Goal: Task Accomplishment & Management: Complete application form

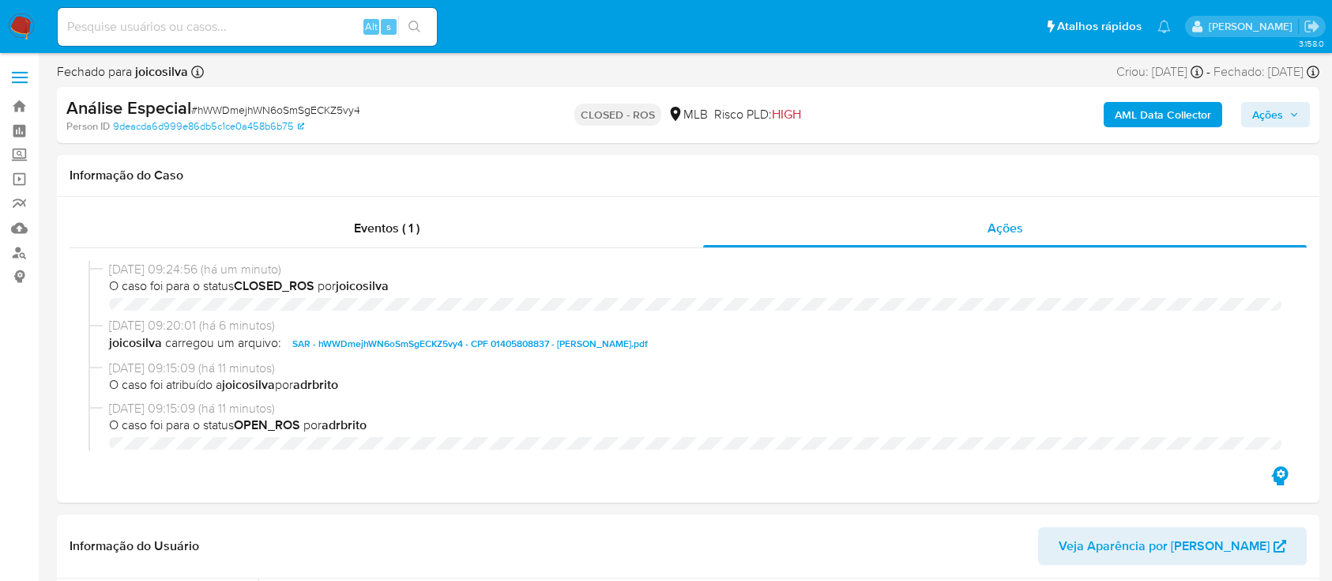
select select "10"
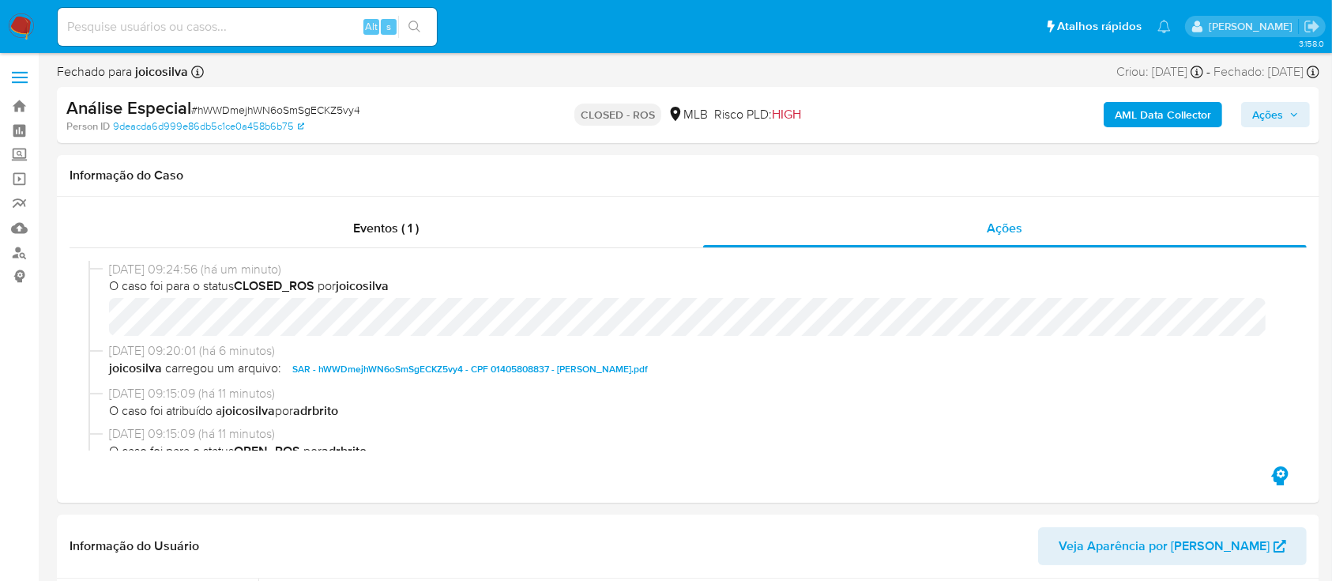
click at [1293, 108] on span "Ações" at bounding box center [1275, 114] width 47 height 22
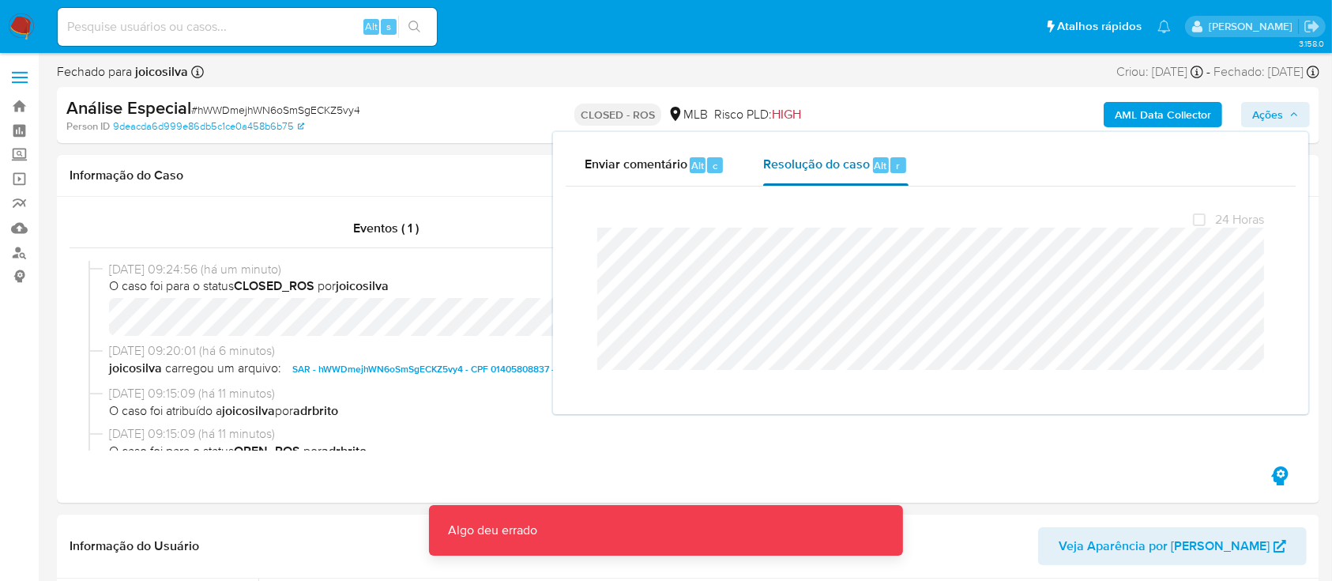
drag, startPoint x: 809, startPoint y: 167, endPoint x: 814, endPoint y: 175, distance: 9.0
click at [810, 167] on span "Resolução do caso" at bounding box center [816, 165] width 107 height 18
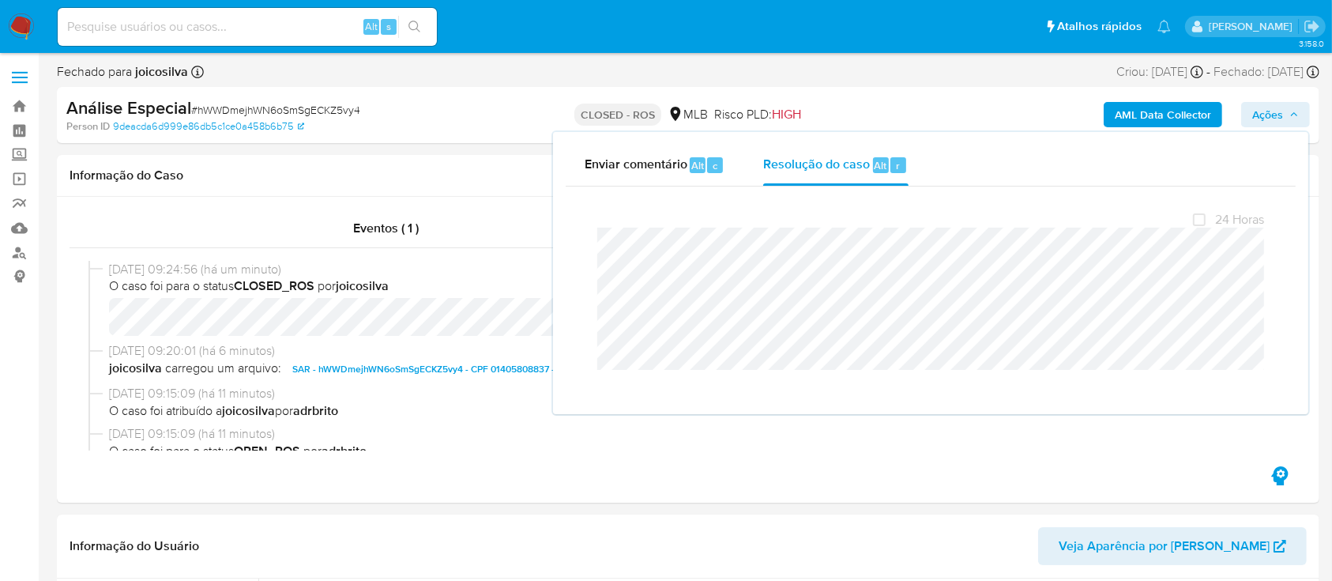
click at [441, 123] on div "Person ID 9deacda6d999e86db5c1ce0a458b6b75" at bounding box center [271, 126] width 410 height 14
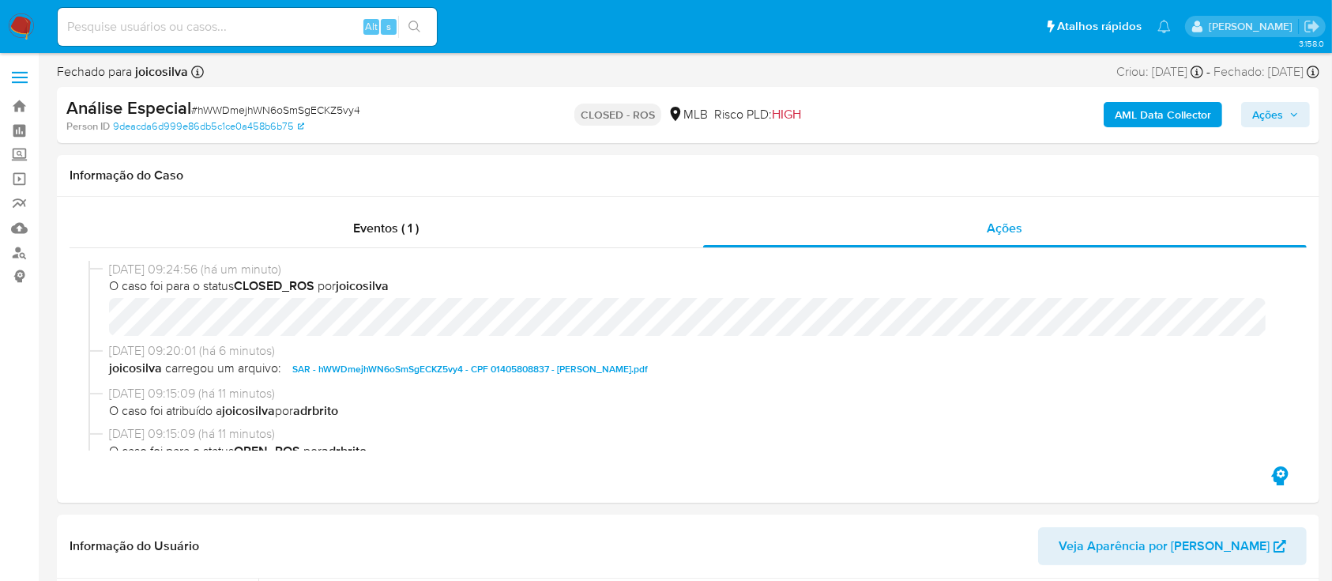
click at [1263, 102] on span "Ações" at bounding box center [1267, 114] width 31 height 25
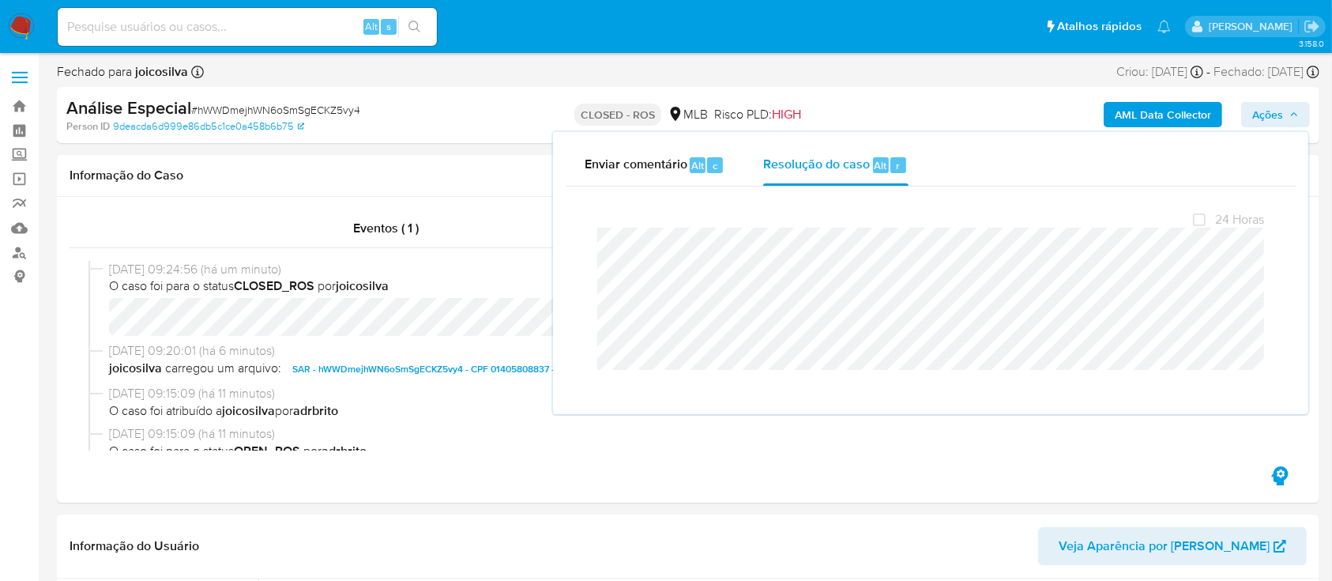
click at [463, 104] on div "Análise Especial # hWWDmejhWN6oSmSgECKZ5vy4" at bounding box center [270, 108] width 408 height 24
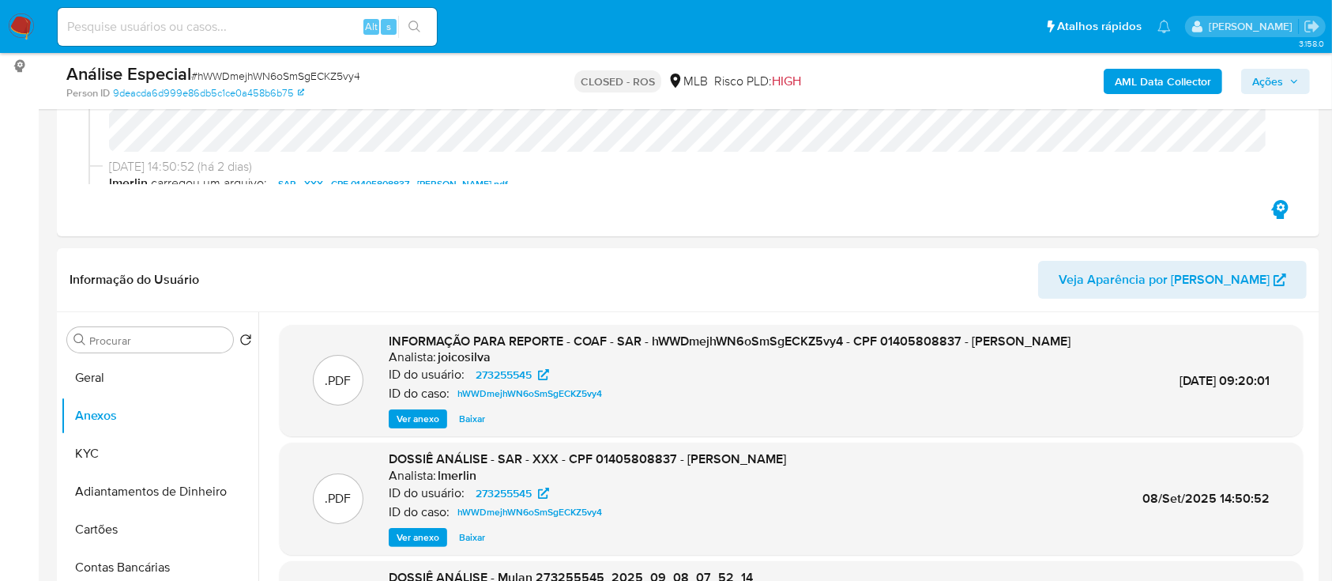
click at [1270, 73] on span "Ações" at bounding box center [1267, 81] width 31 height 25
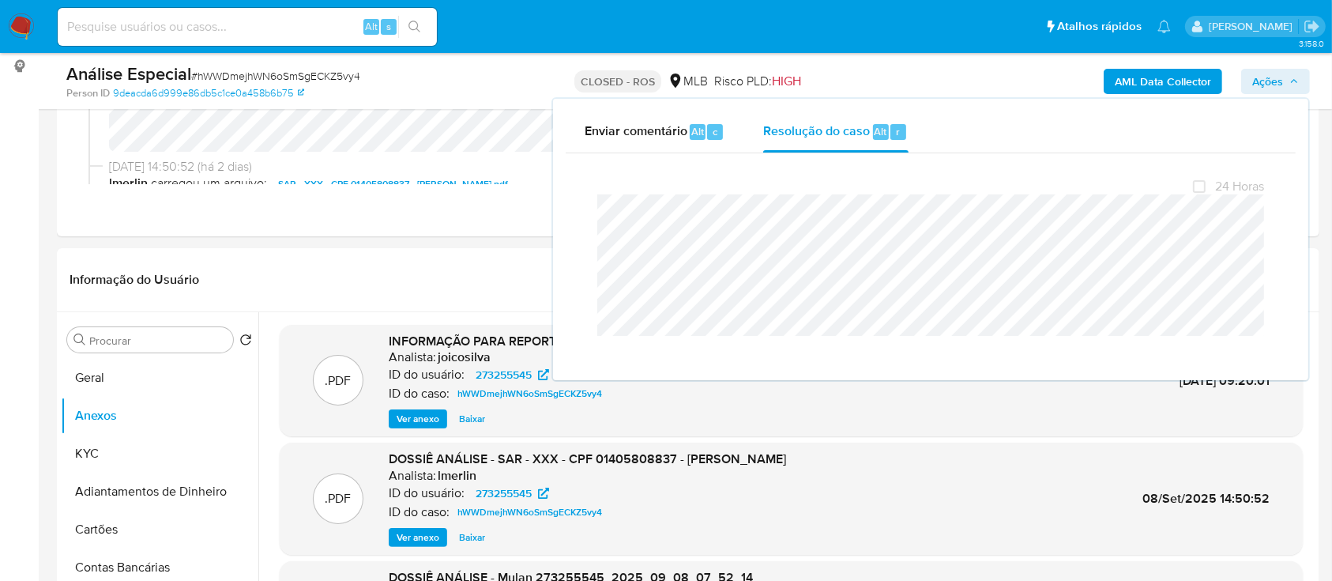
click at [235, 78] on span "# hWWDmejhWN6oSmSgECKZ5vy4" at bounding box center [275, 76] width 169 height 16
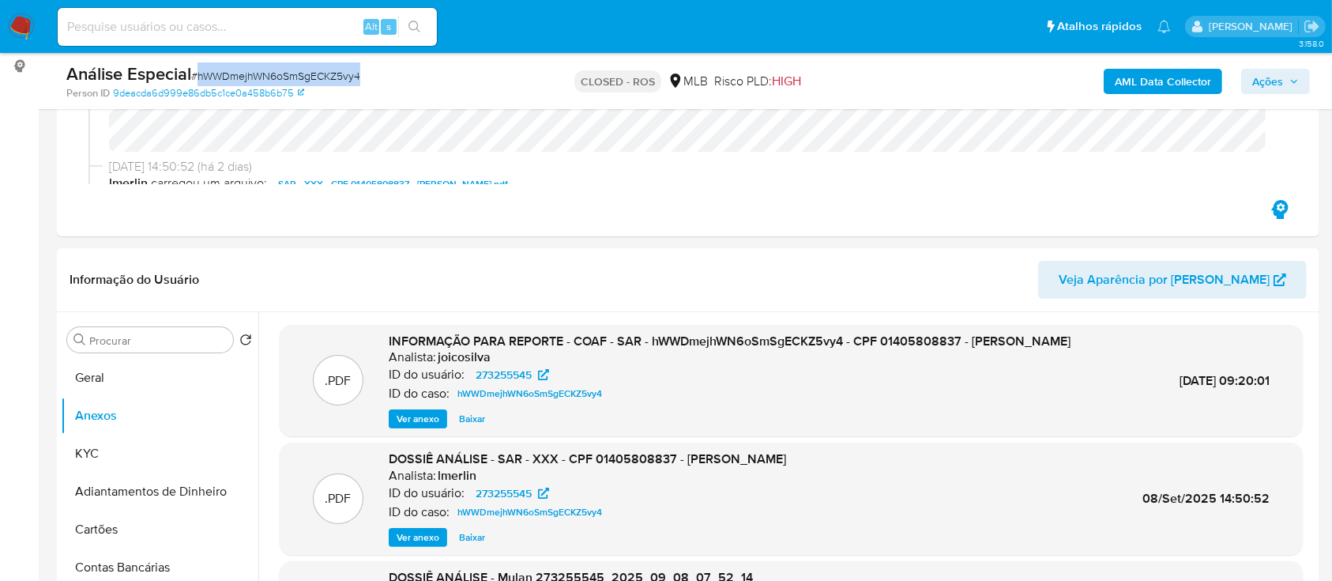
click at [235, 78] on span "# hWWDmejhWN6oSmSgECKZ5vy4" at bounding box center [275, 76] width 169 height 16
copy span "hWWDmejhWN6oSmSgECKZ5vy4"
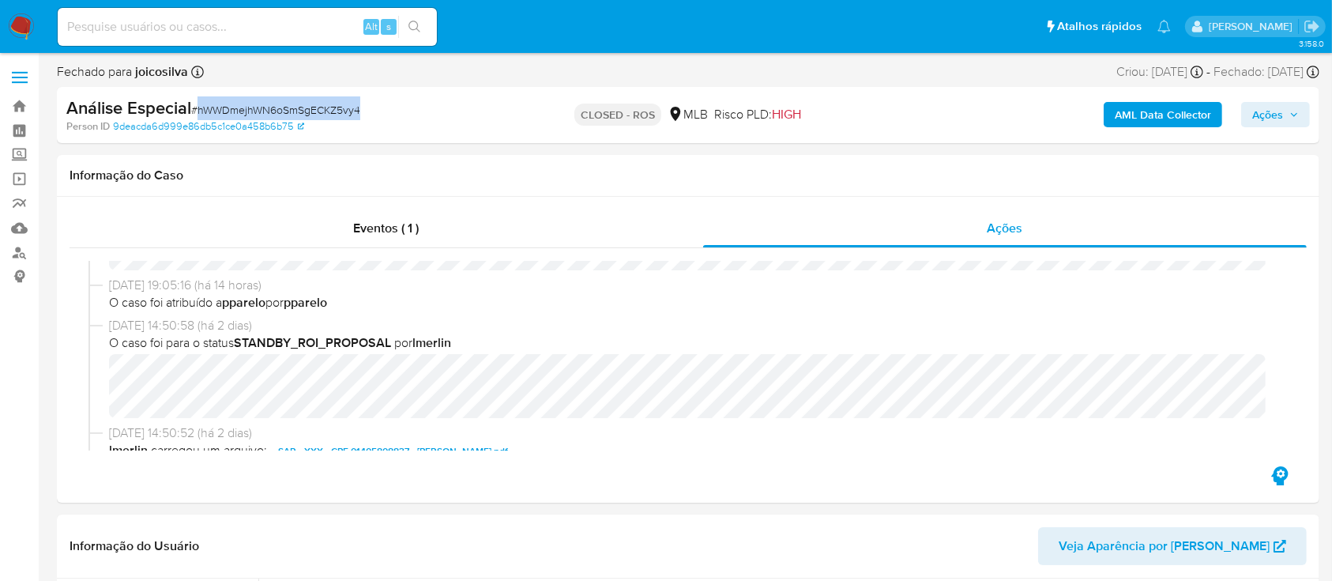
click at [30, 13] on img at bounding box center [21, 26] width 27 height 27
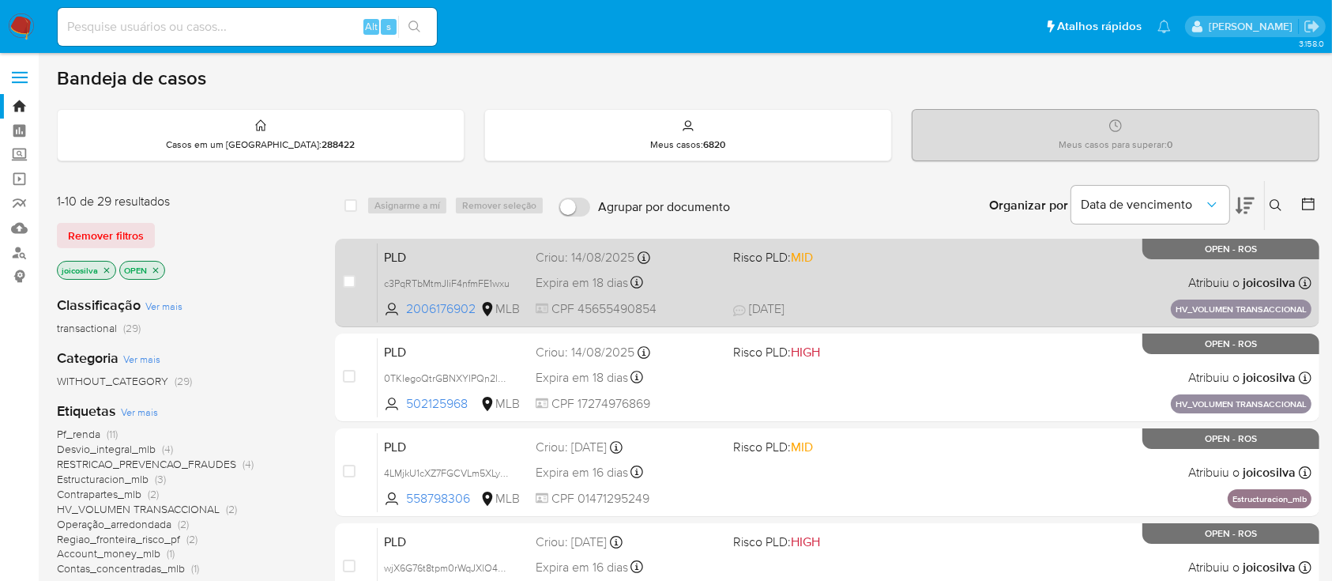
click at [824, 294] on div "PLD c3PqRTbMtmJIiF4nfmFE1wxu 2006176902 MLB Risco PLD: MID Criou: 14/08/2025 Cr…" at bounding box center [845, 282] width 934 height 80
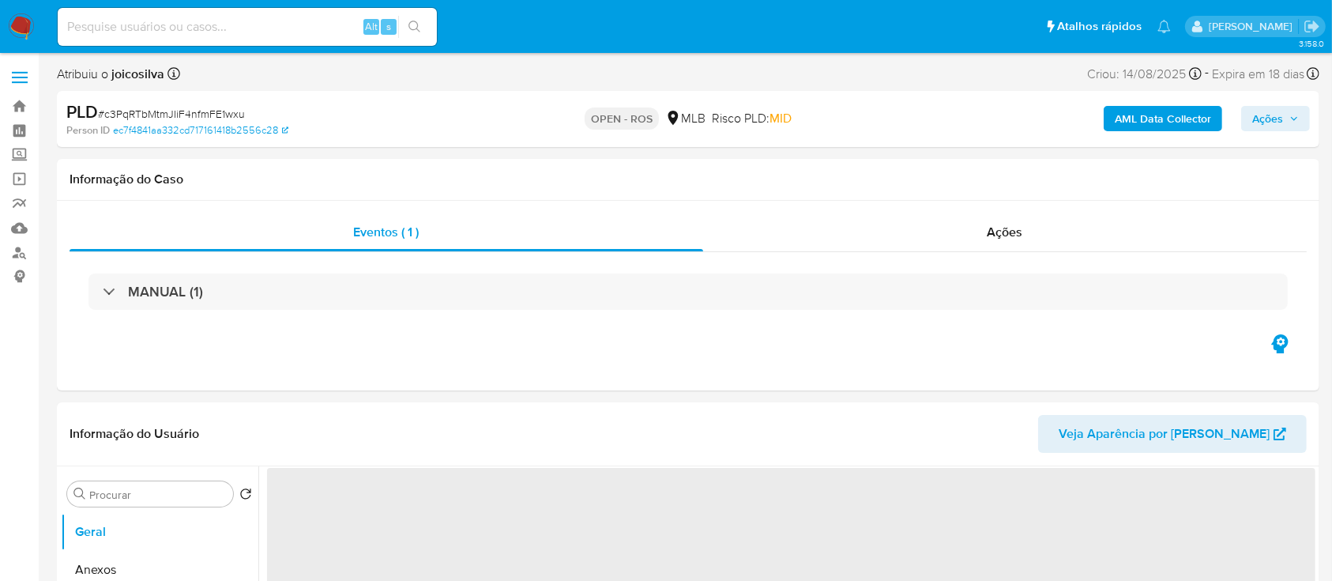
click at [215, 119] on span "# c3PqRTbMtmJIiF4nfmFE1wxu" at bounding box center [171, 114] width 147 height 16
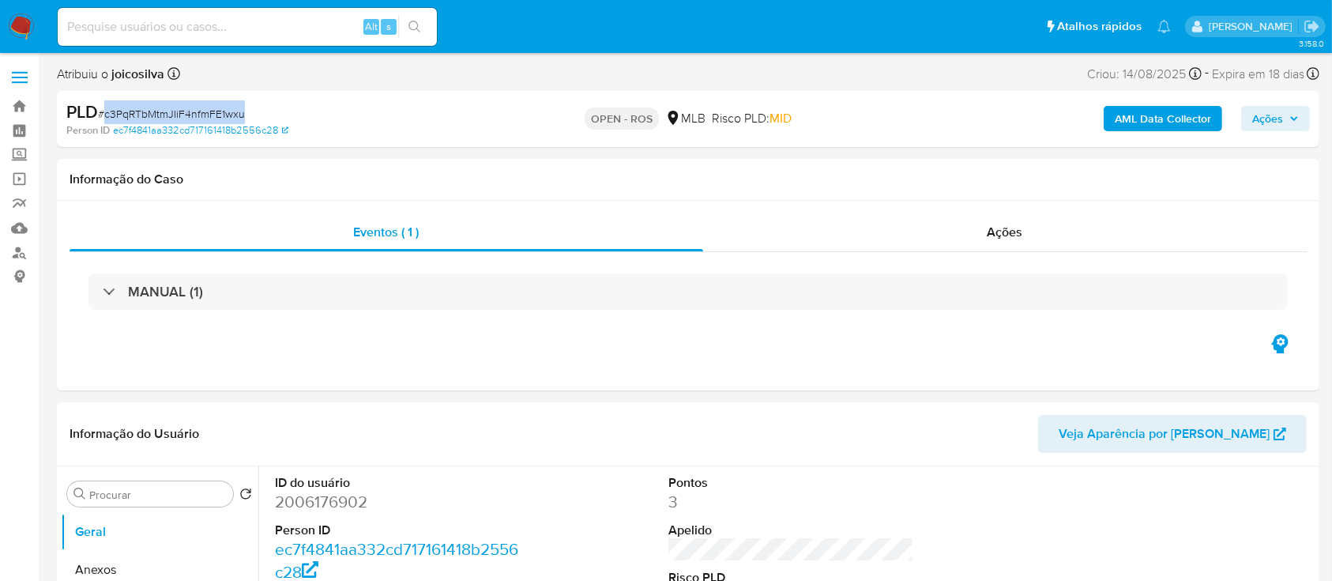
select select "10"
copy span "c3PqRTbMtmJIiF4nfmFE1wxu"
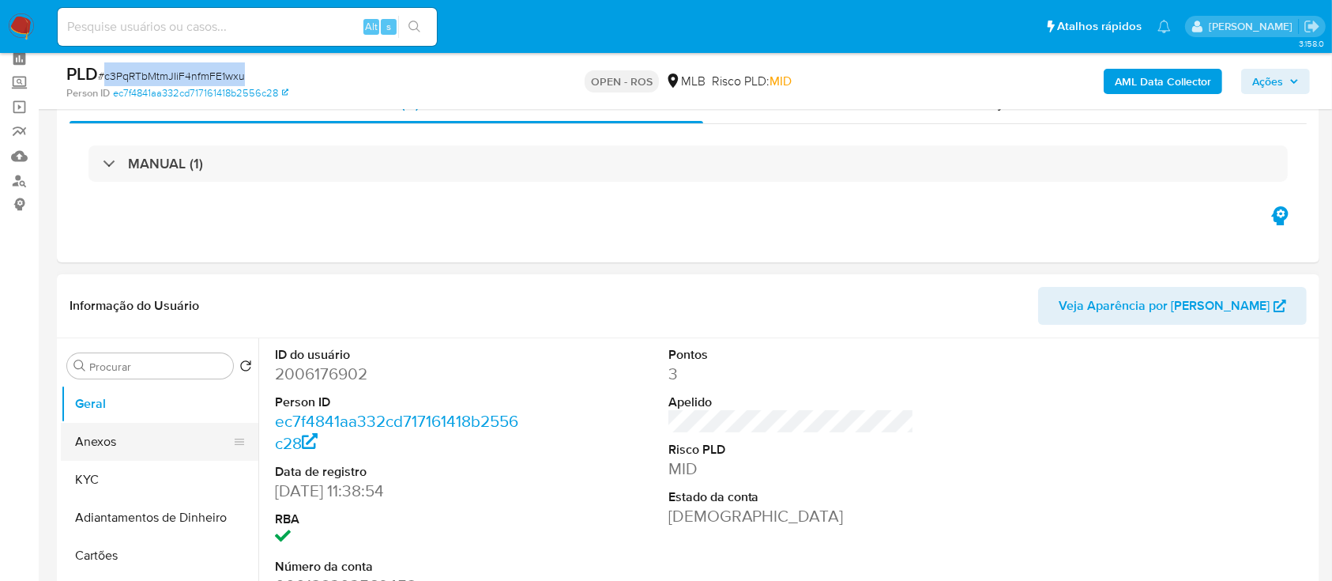
scroll to position [105, 0]
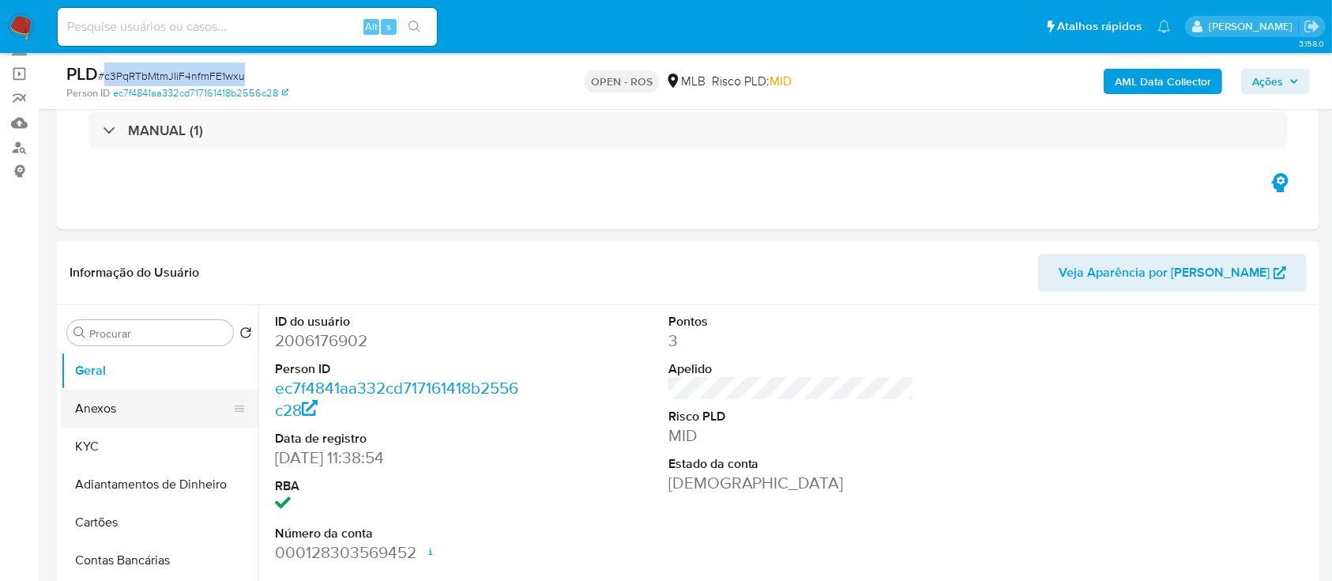
click at [125, 422] on button "Anexos" at bounding box center [153, 408] width 185 height 38
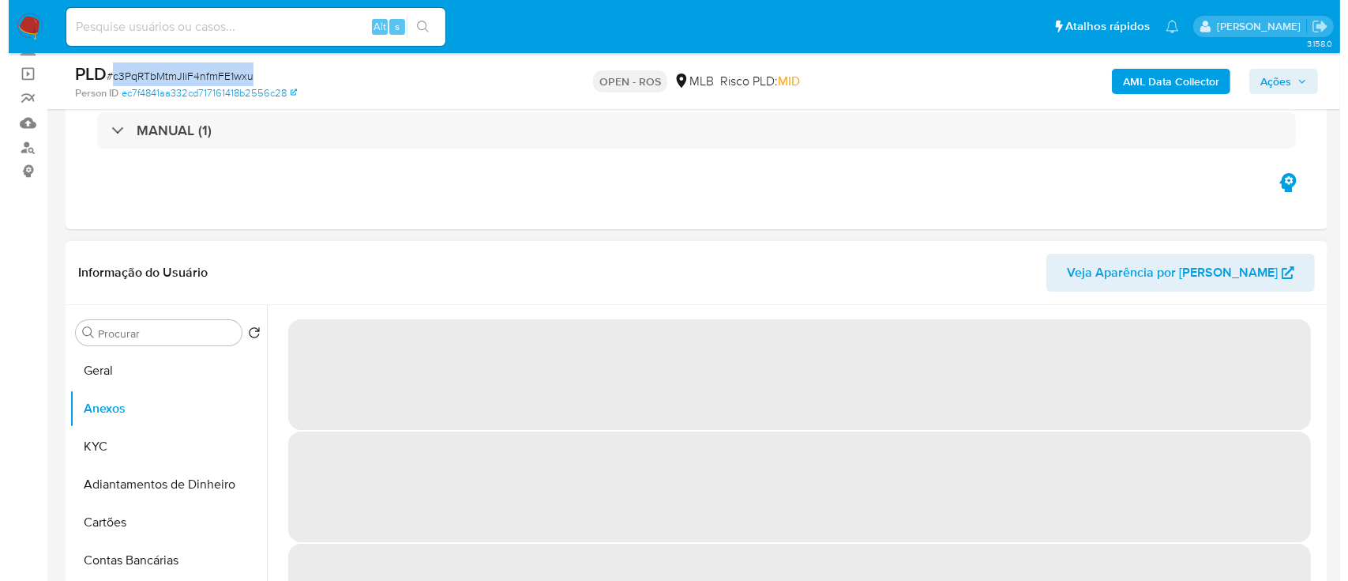
scroll to position [210, 0]
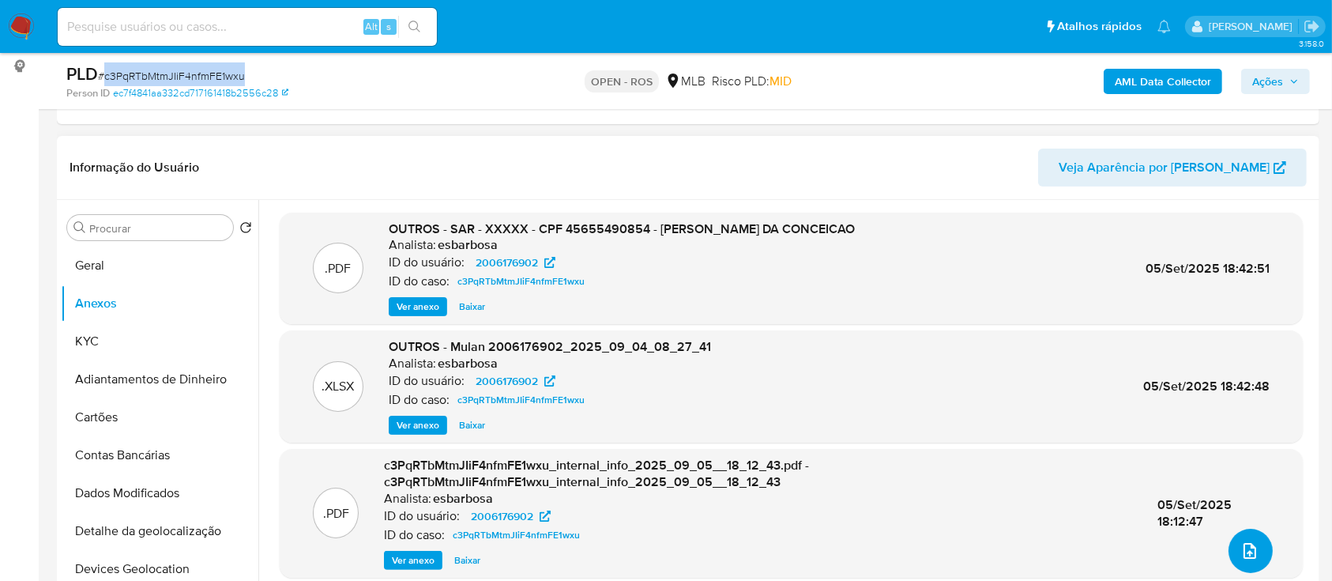
click at [1240, 541] on span "upload-file" at bounding box center [1249, 550] width 19 height 19
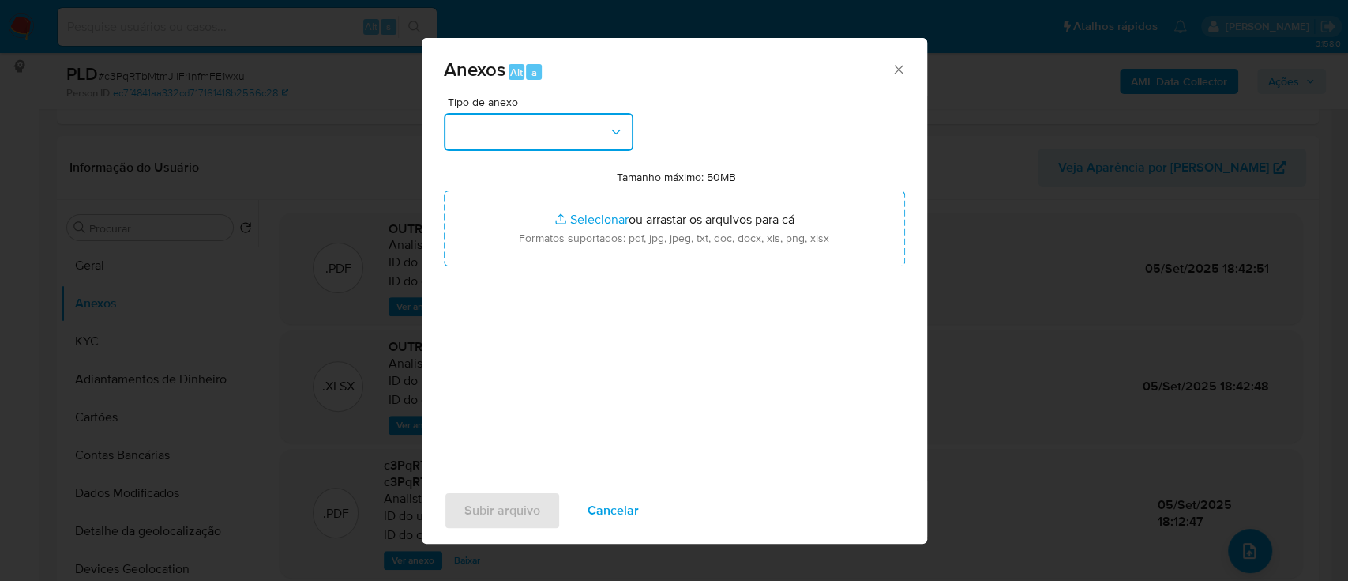
click at [586, 136] on button "button" at bounding box center [539, 132] width 190 height 38
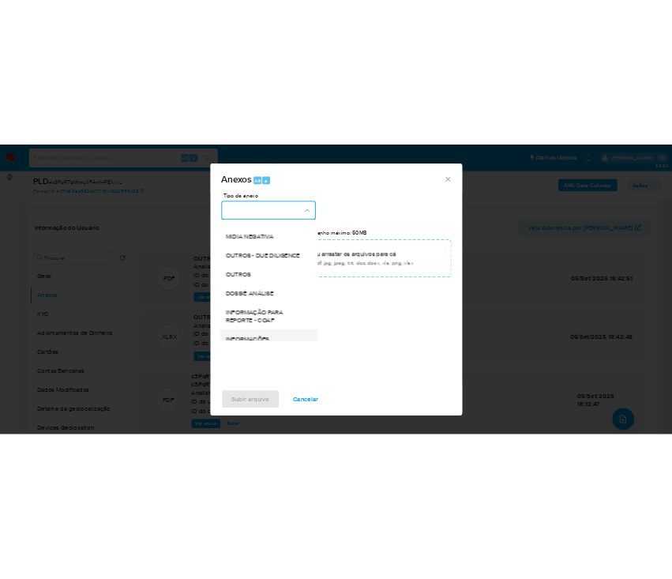
scroll to position [242, 0]
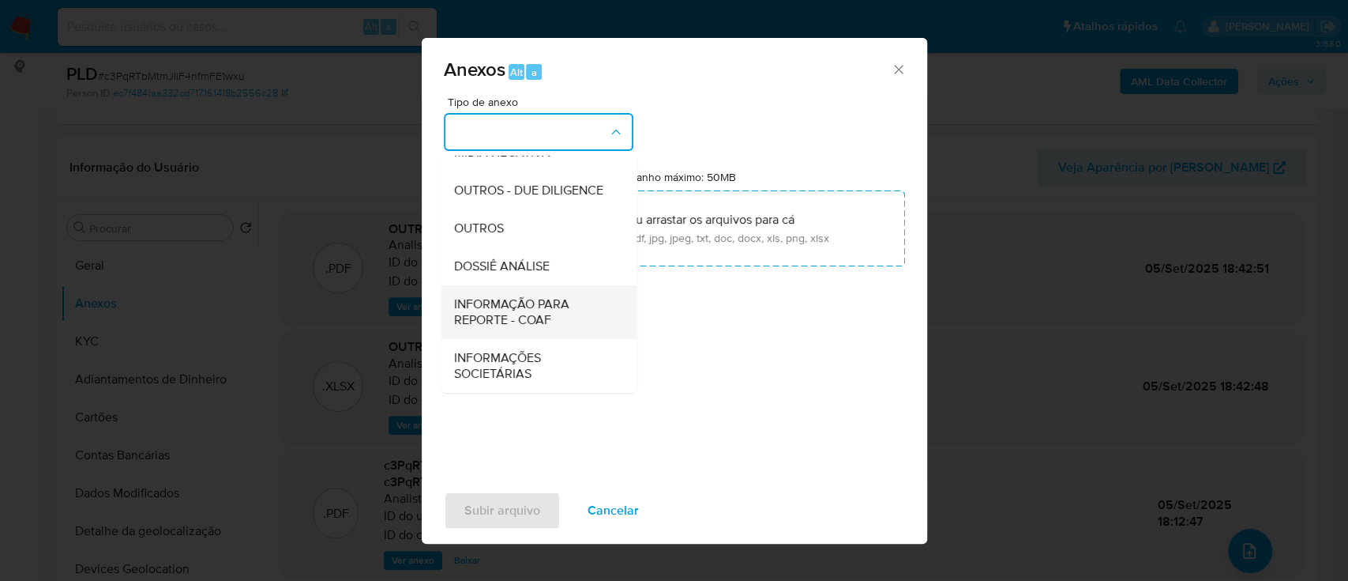
click at [535, 308] on span "INFORMAÇÃO PARA REPORTE - COAF" at bounding box center [533, 312] width 161 height 32
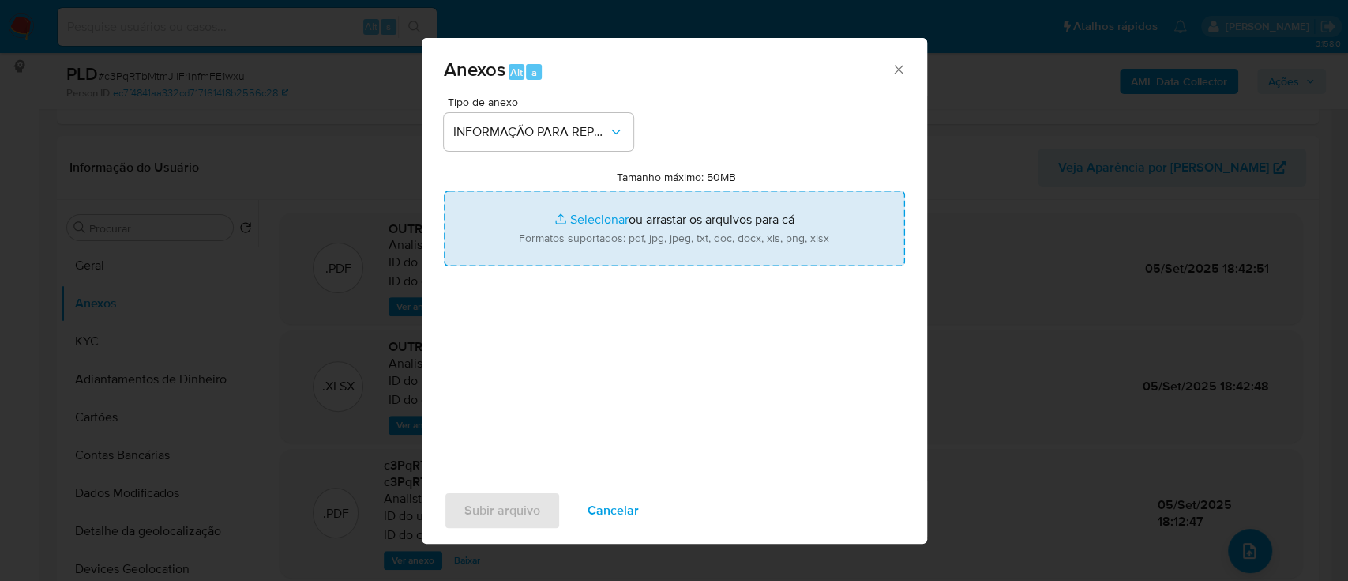
type input "C:\fakepath\SAR - c3PqRTbMtmJIiF4nfmFE1wxu - CPF 45655490854 - ANGELINA MORAES …"
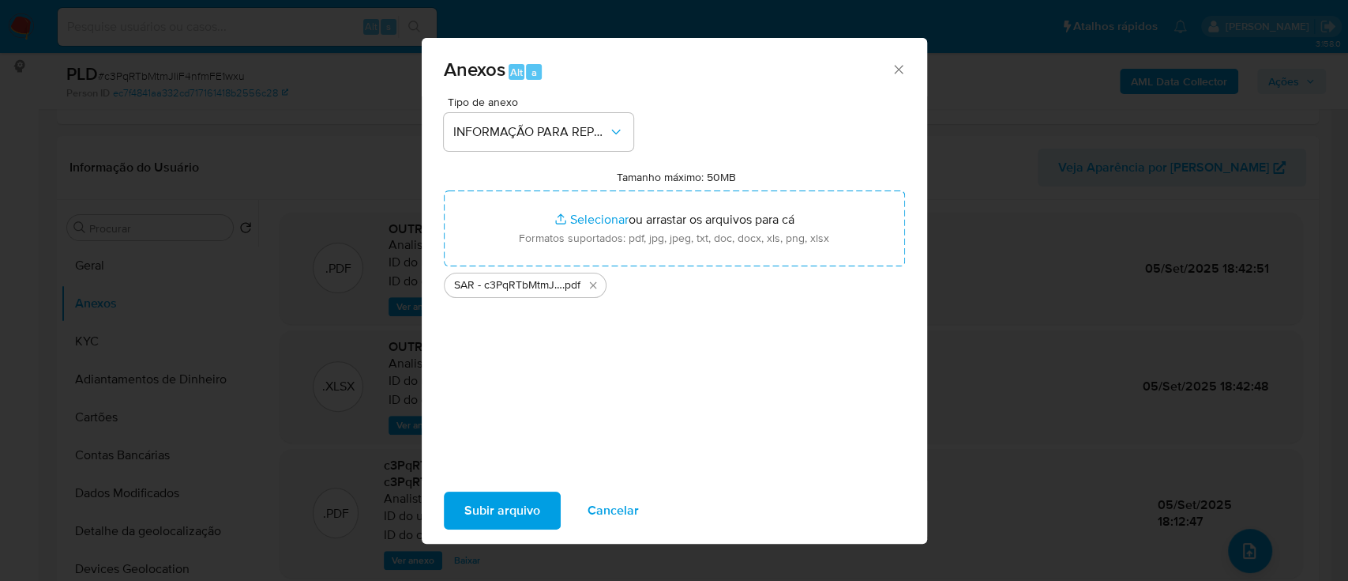
click at [502, 504] on span "Subir arquivo" at bounding box center [502, 510] width 76 height 35
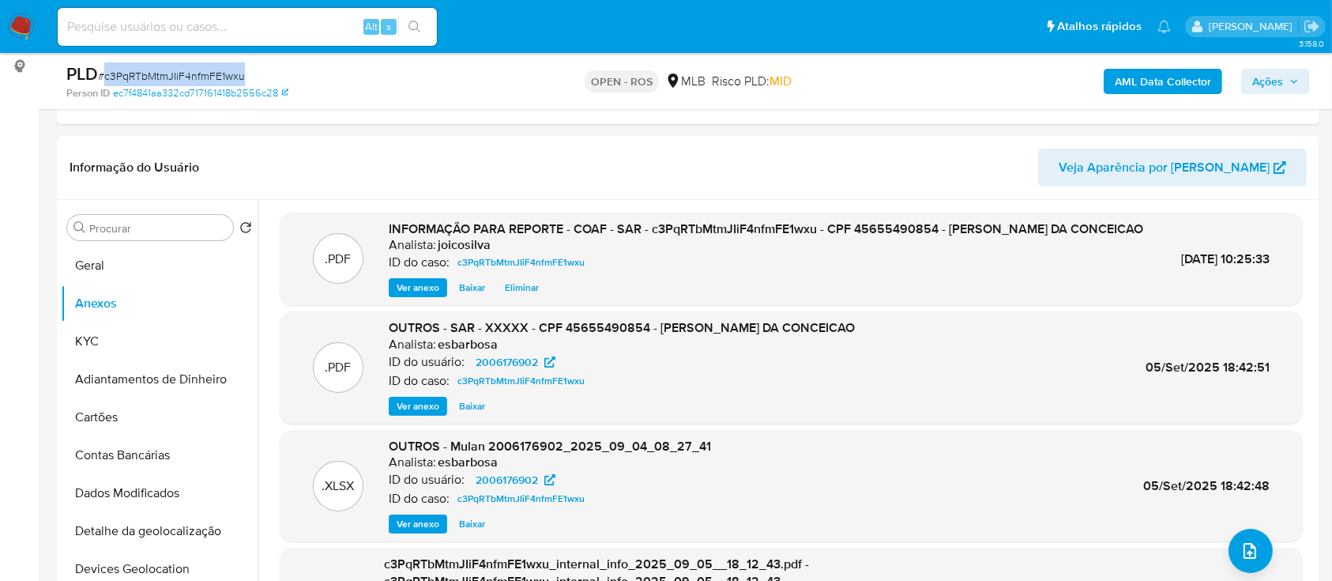
click at [1295, 81] on icon "button" at bounding box center [1293, 81] width 9 height 9
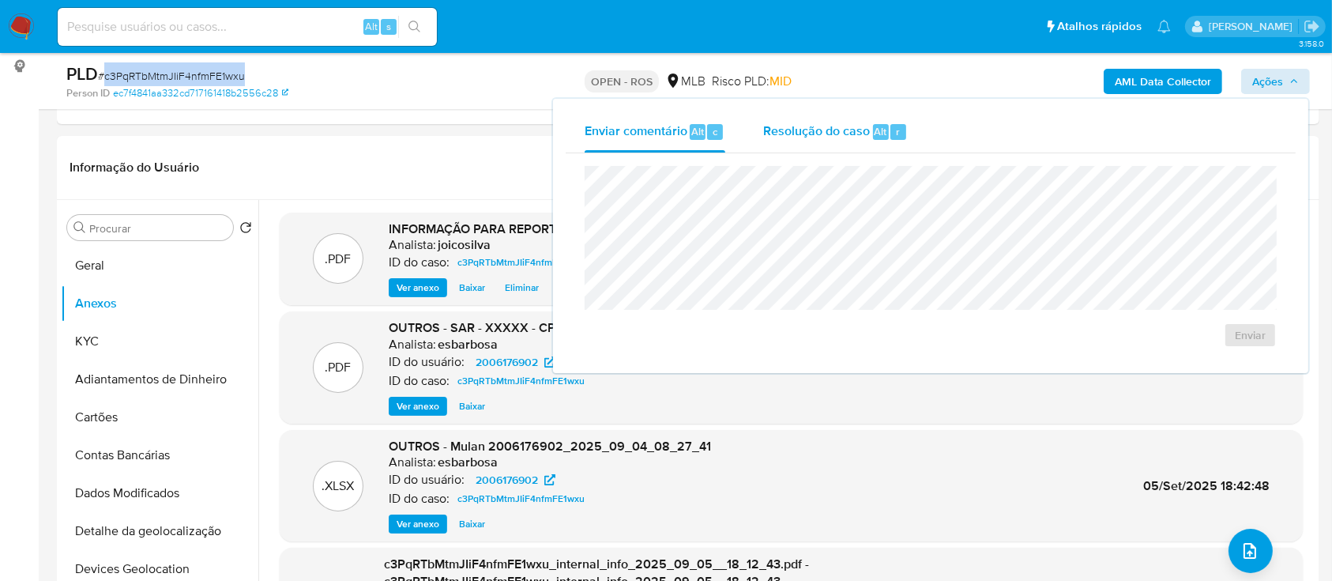
click at [796, 133] on span "Resolução do caso" at bounding box center [816, 131] width 107 height 18
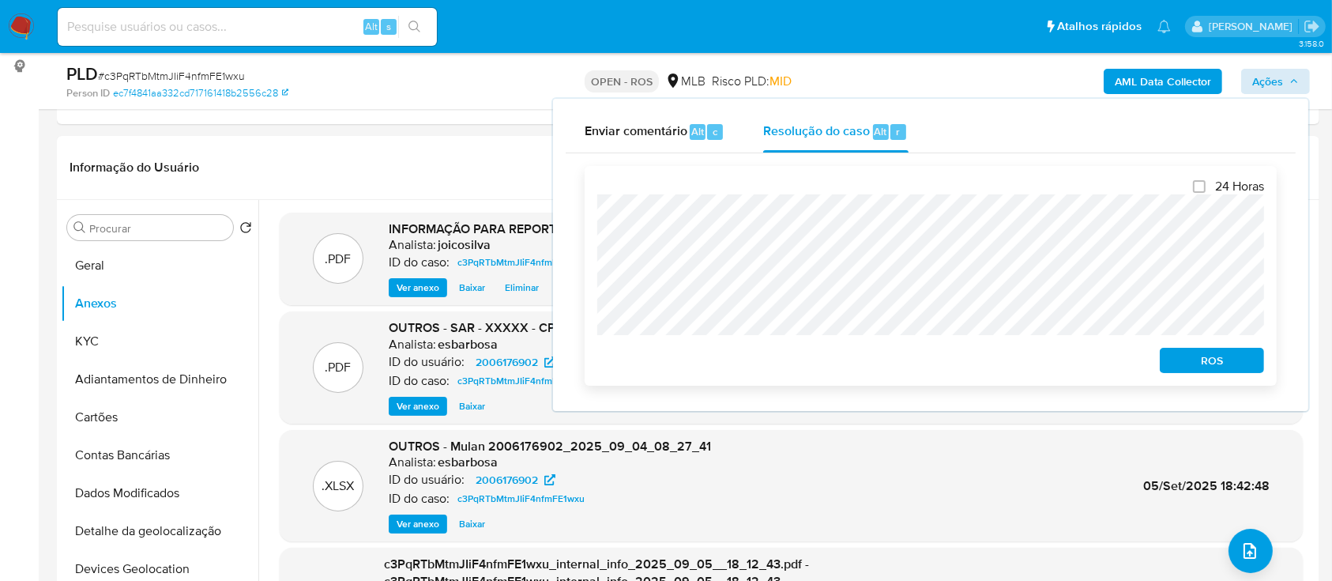
click at [1230, 362] on span "ROS" at bounding box center [1212, 360] width 82 height 22
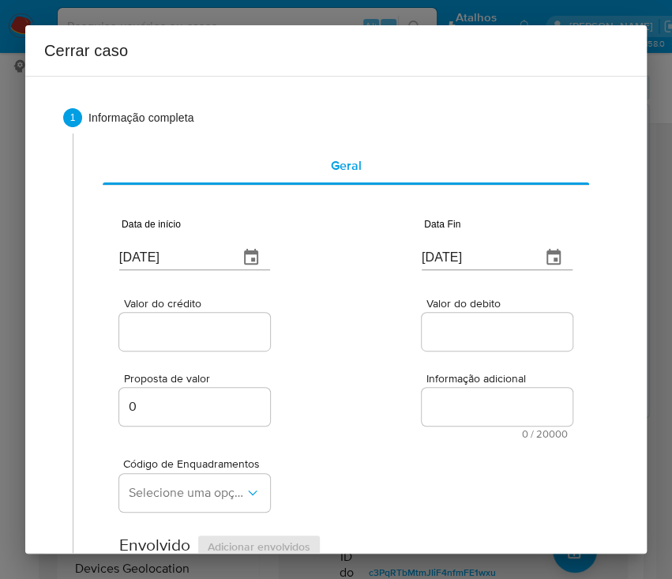
click at [174, 269] on input "[DATE]" at bounding box center [172, 257] width 107 height 25
click at [177, 262] on input "[DATE]" at bounding box center [172, 257] width 107 height 25
paste input "01/07"
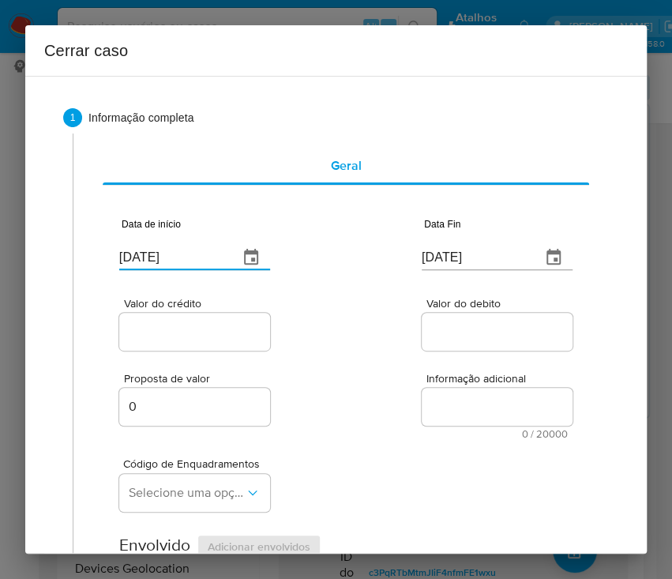
type input "01/07/2025"
click at [419, 491] on div "Código de Enquadramentos Selecione uma opção" at bounding box center [345, 478] width 453 height 79
click at [472, 260] on input "[DATE]" at bounding box center [475, 257] width 107 height 25
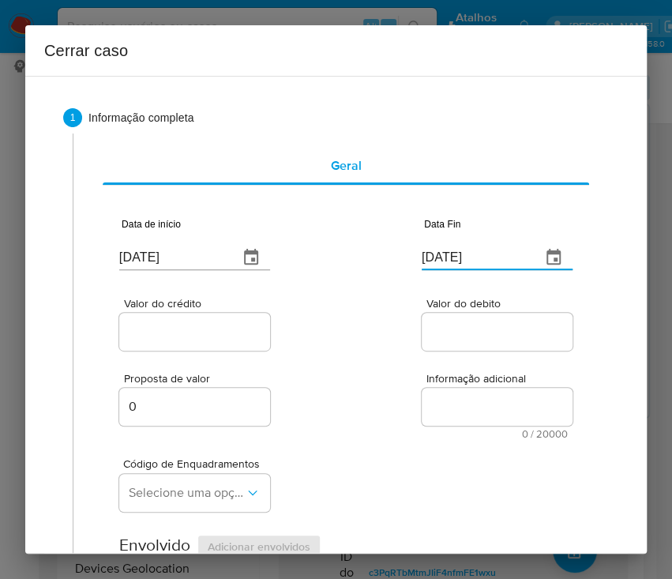
paste input "01"
type input "01/09/2025"
click at [438, 401] on textarea "Informação adicional" at bounding box center [497, 407] width 151 height 38
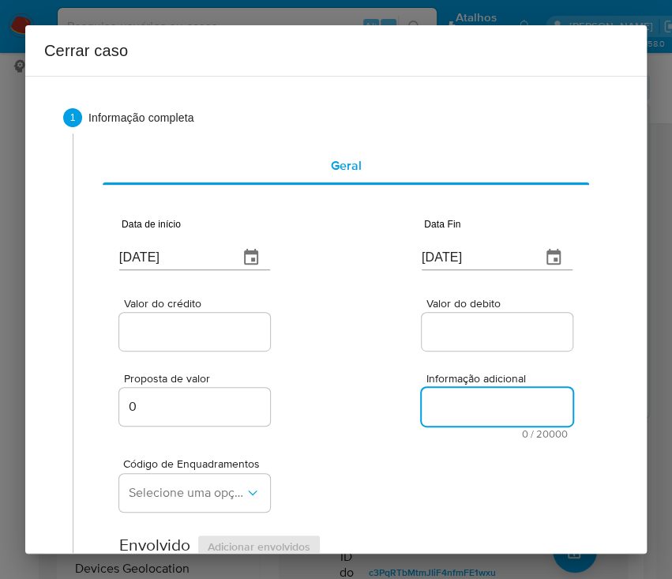
click at [163, 337] on input "Valor do crédito" at bounding box center [196, 331] width 155 height 21
click at [195, 330] on input "Valor do crédito" at bounding box center [196, 331] width 155 height 21
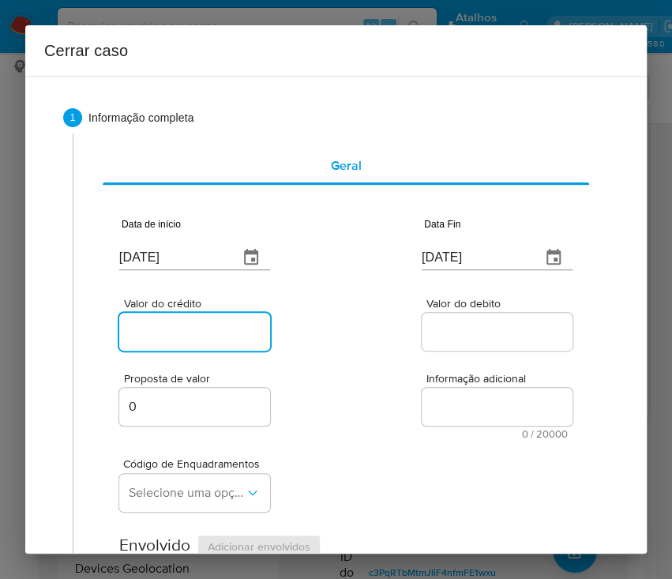
paste input "R$591.674"
type input "R$591.674"
click at [355, 403] on div "Proposta de valor 0 Informação adicional 0 / 20000 20000 caracteres restantes" at bounding box center [345, 396] width 453 height 85
click at [465, 305] on span "Valor do debito" at bounding box center [502, 304] width 151 height 12
click at [465, 321] on input "Valor do debito" at bounding box center [499, 331] width 155 height 21
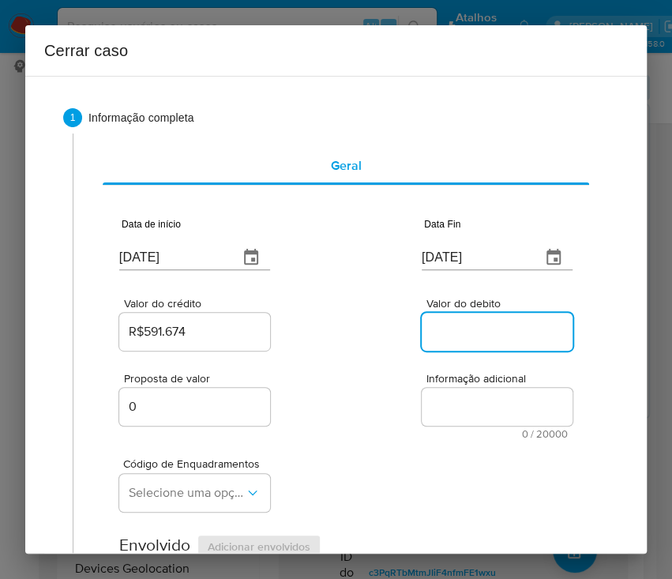
click at [447, 344] on div at bounding box center [497, 332] width 151 height 38
click at [466, 329] on input "Valor do debito" at bounding box center [499, 331] width 155 height 21
paste input "R$593.806"
type input "R$593.806"
drag, startPoint x: 382, startPoint y: 446, endPoint x: 374, endPoint y: 446, distance: 8.7
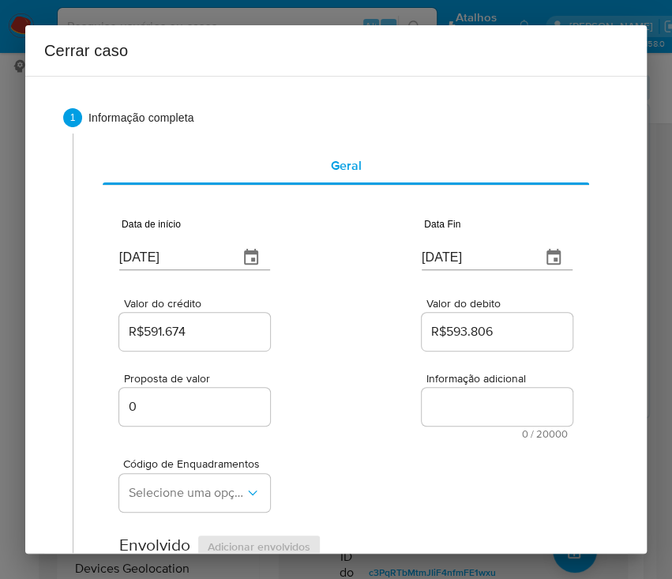
click at [382, 446] on div "Código de Enquadramentos Selecione uma opção" at bounding box center [345, 478] width 453 height 79
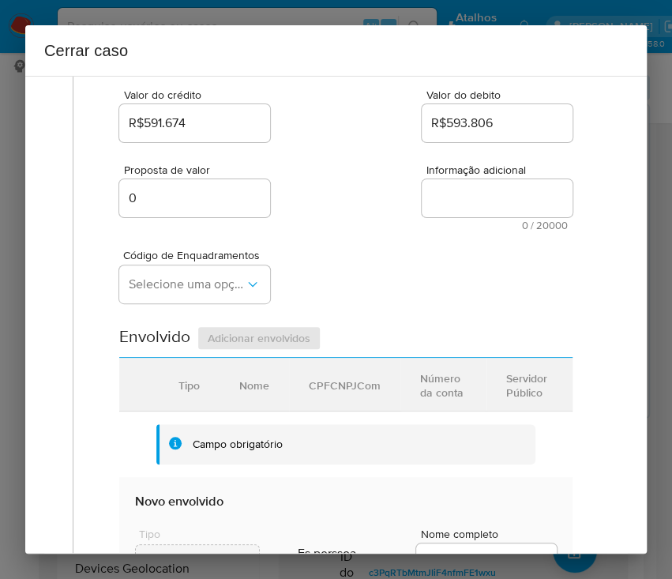
scroll to position [210, 0]
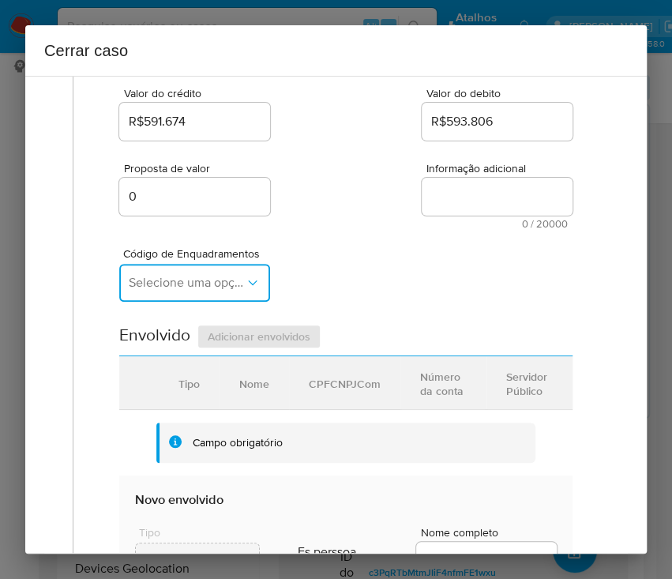
click at [158, 272] on button "Selecione uma opção" at bounding box center [194, 283] width 151 height 38
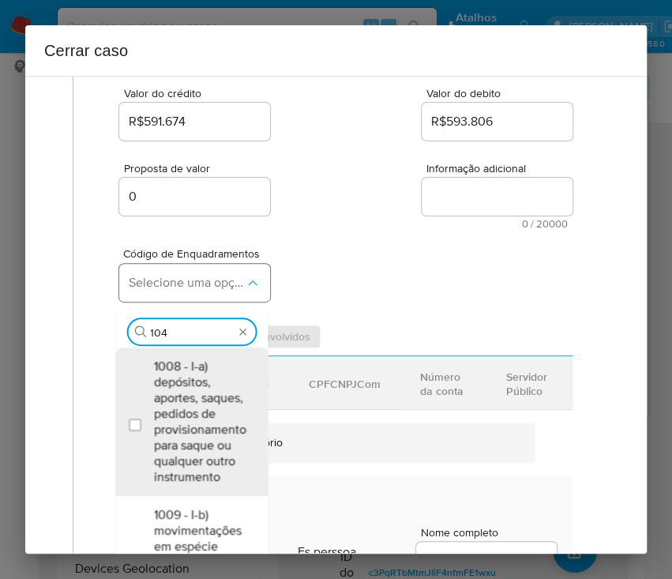
type input "1045"
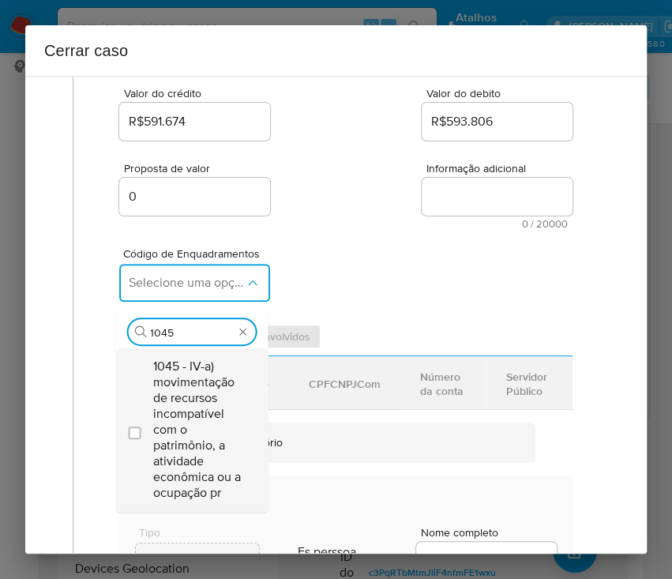
click at [205, 381] on span "1045 - IV-a) movimentação de recursos incompatível com o patrimônio, a atividad…" at bounding box center [199, 430] width 92 height 142
checkbox input "true"
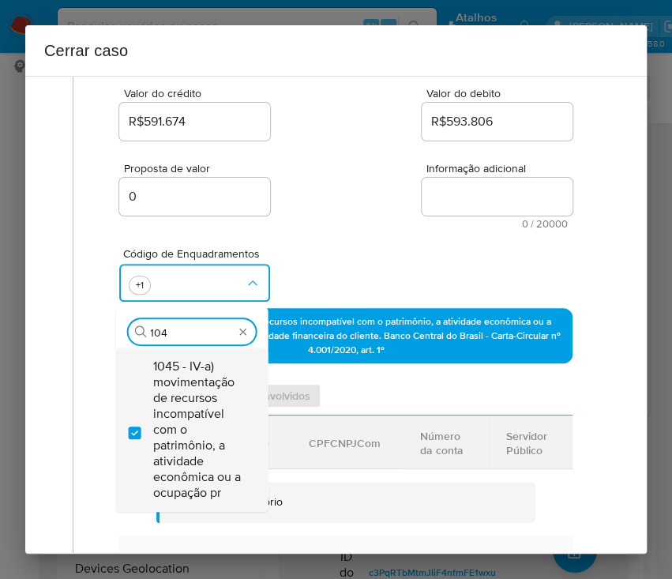
scroll to position [0, 0]
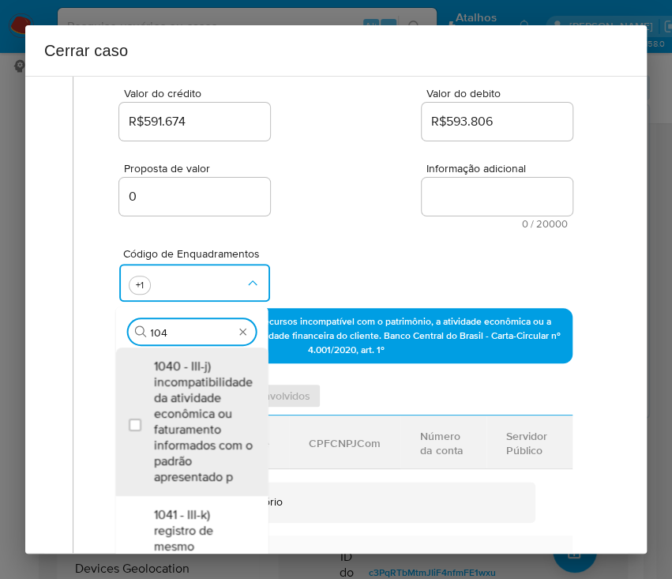
type input "1047"
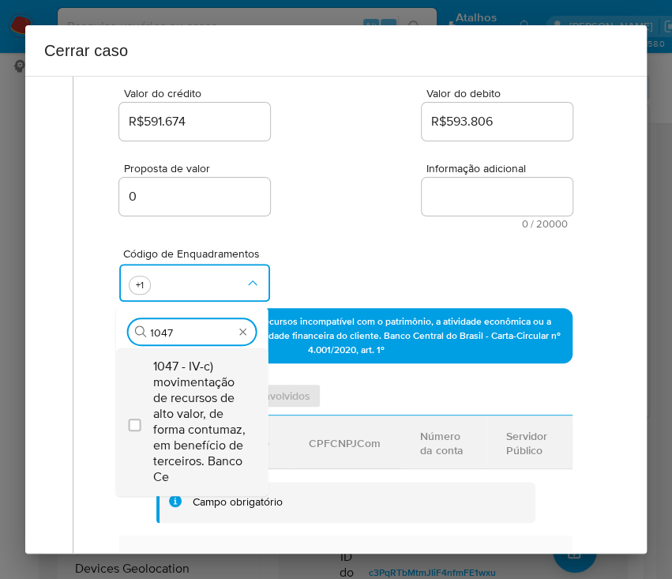
click at [189, 401] on span "1047 - IV-c) movimentação de recursos de alto valor, de forma contumaz, em bene…" at bounding box center [199, 422] width 92 height 126
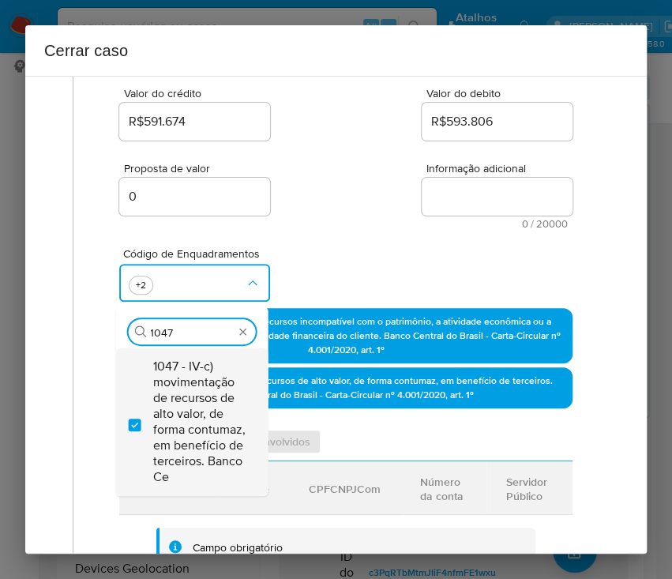
checkbox input "true"
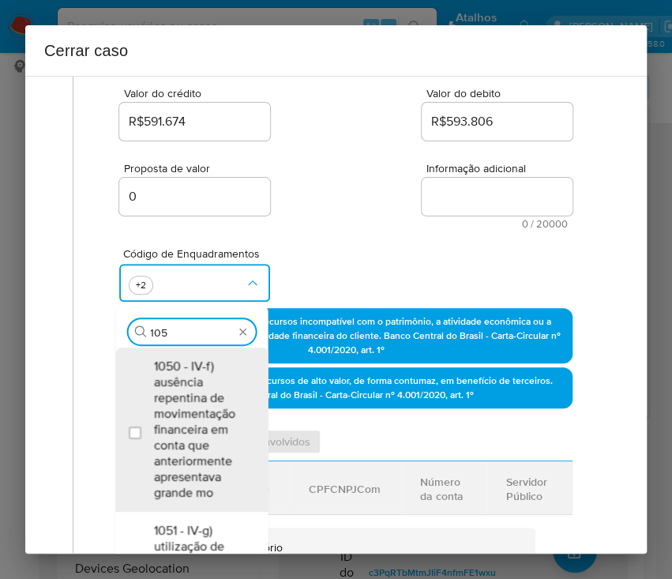
type input "1055"
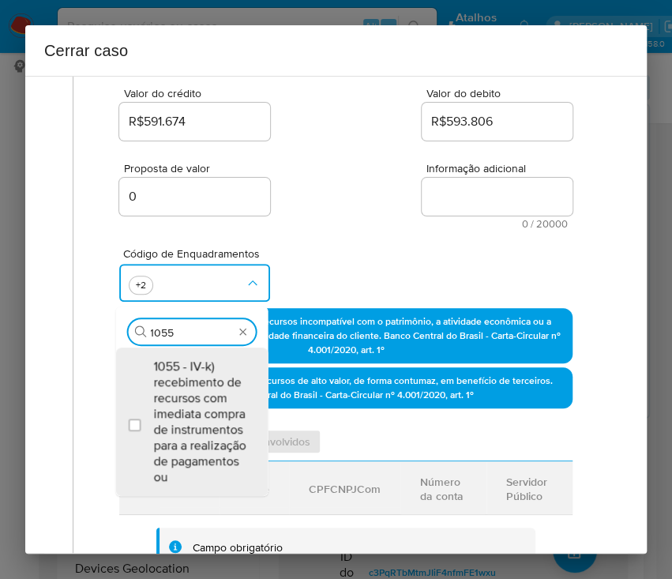
click at [189, 401] on span "1055 - IV-k) recebimento de recursos com imediata compra de instrumentos para a…" at bounding box center [199, 422] width 92 height 126
checkbox input "true"
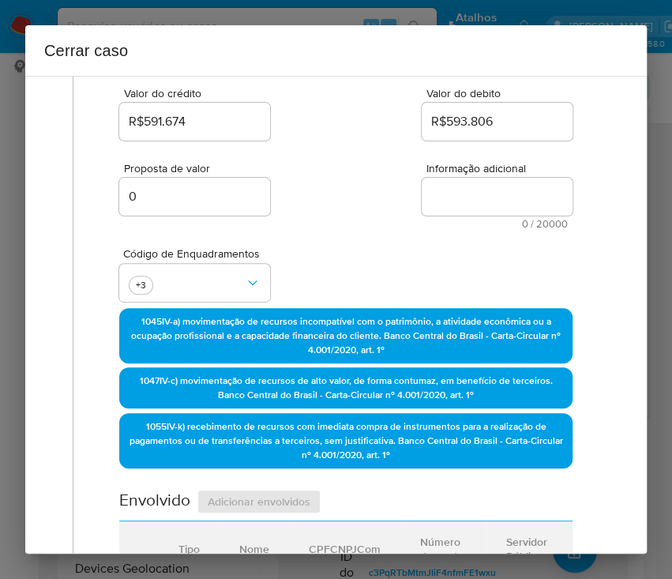
click at [312, 241] on div "Código de Enquadramentos +3" at bounding box center [345, 268] width 453 height 79
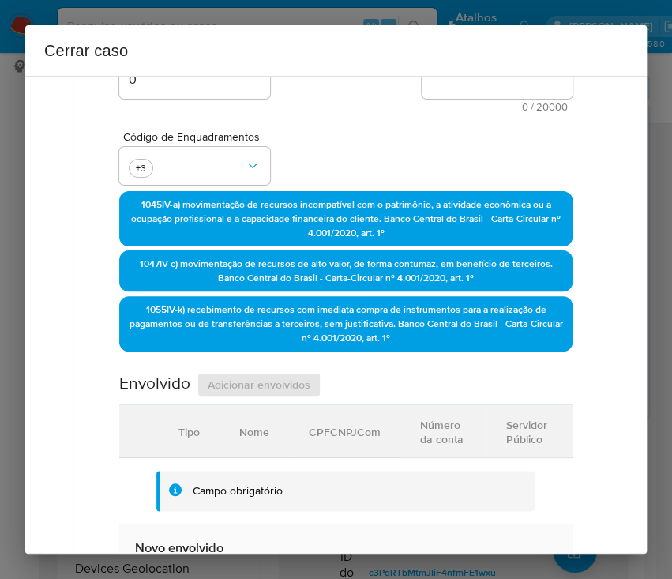
scroll to position [632, 0]
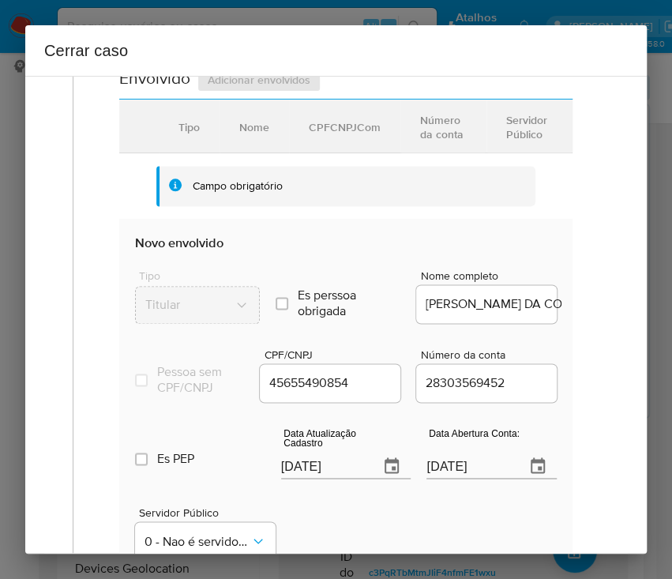
click at [315, 479] on input "[DATE]" at bounding box center [324, 465] width 86 height 25
paste input "26/08"
type input "26/08/2025"
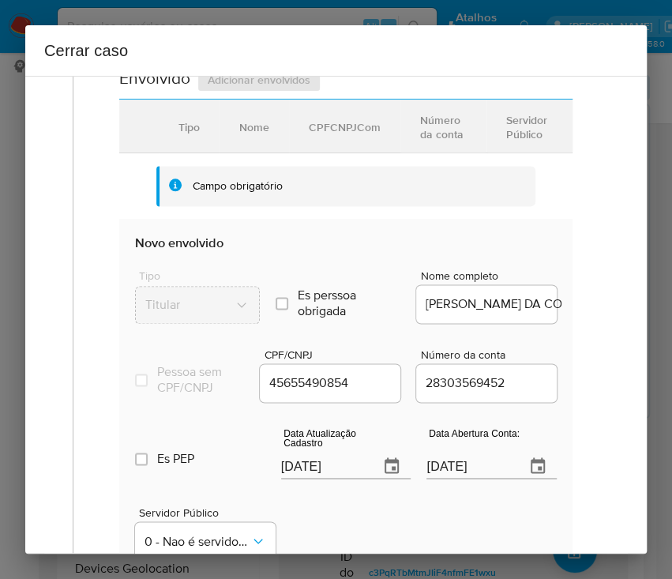
click at [318, 530] on div "Servidor Público 0 - Nao é servidor/Nao possui informacao" at bounding box center [346, 526] width 422 height 79
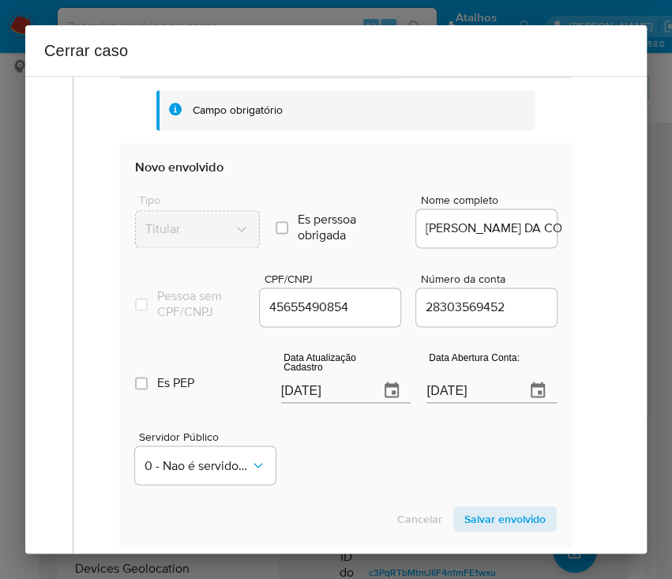
scroll to position [842, 0]
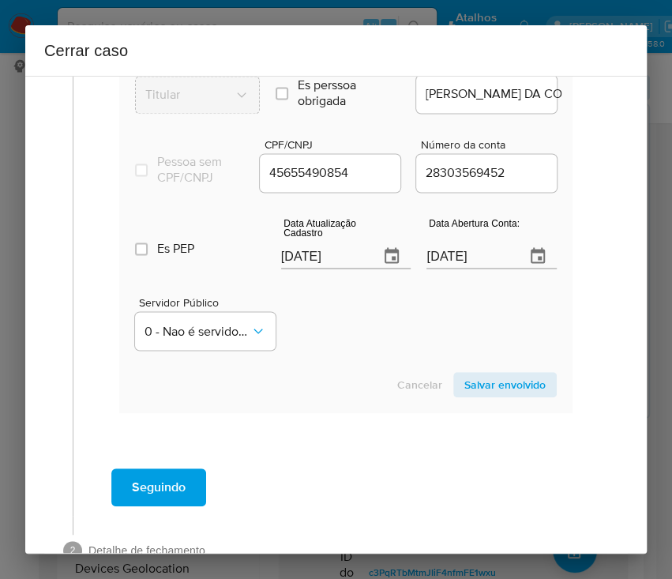
click at [482, 269] on input "27/09/2024" at bounding box center [470, 255] width 86 height 25
click at [348, 314] on div "Servidor Público 0 - Nao é servidor/Nao possui informacao" at bounding box center [346, 316] width 422 height 79
click at [319, 264] on input "26/08/2025" at bounding box center [324, 255] width 86 height 25
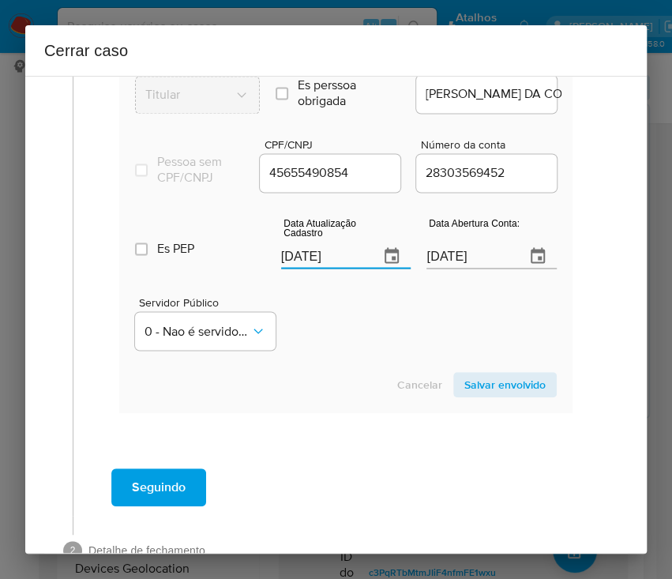
click at [319, 264] on input "26/08/2025" at bounding box center [324, 255] width 86 height 25
click at [332, 368] on section "Novo envolvido Tipo Titular Es perssoa obrigada Is PObrigada Nome completo ANGE…" at bounding box center [345, 211] width 453 height 404
click at [329, 265] on input "26/08/2025" at bounding box center [324, 255] width 86 height 25
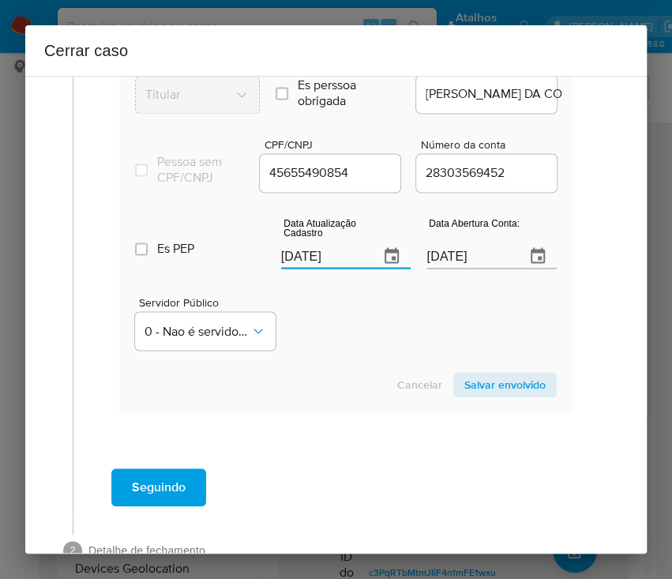
click at [329, 265] on input "26/08/2025" at bounding box center [324, 255] width 86 height 25
click at [316, 397] on div "Cancelar Salvar envolvido" at bounding box center [346, 384] width 422 height 25
click at [474, 269] on input "27/09/2024" at bounding box center [470, 255] width 86 height 25
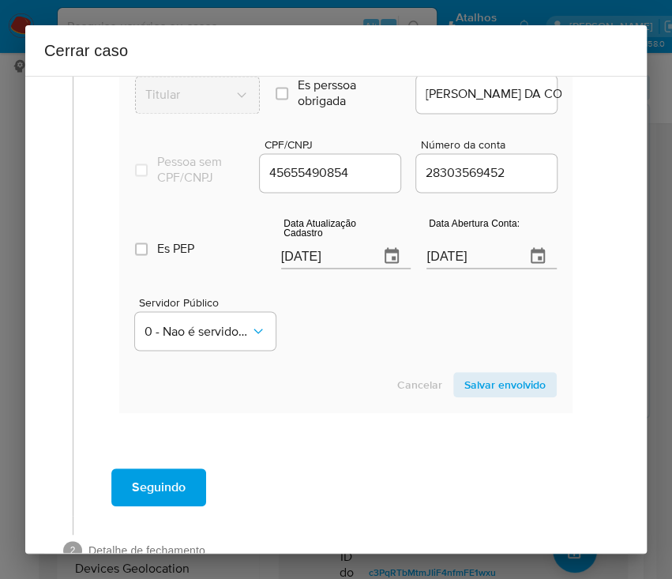
click at [424, 338] on div "Servidor Público 0 - Nao é servidor/Nao possui informacao" at bounding box center [346, 316] width 422 height 79
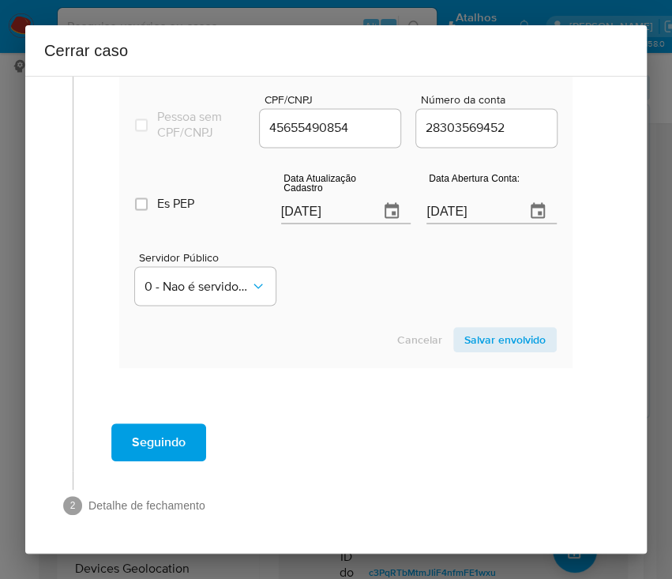
click at [495, 339] on span "Salvar envolvido" at bounding box center [504, 340] width 81 height 22
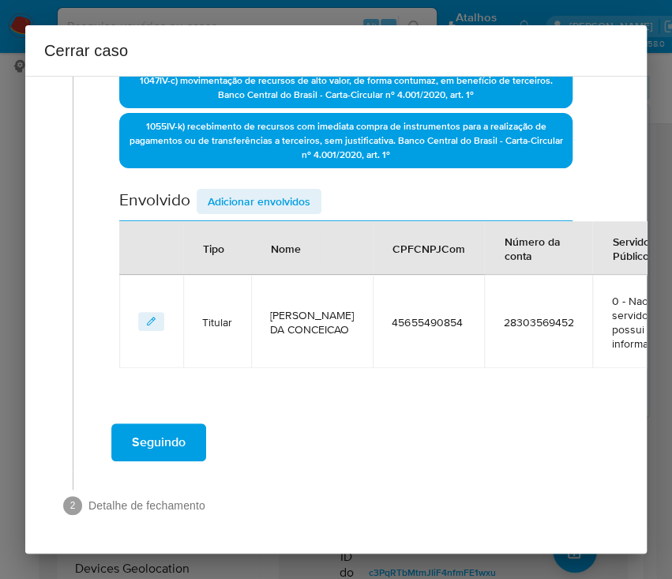
scroll to position [524, 0]
click at [276, 190] on span "Adicionar envolvidos" at bounding box center [259, 201] width 103 height 22
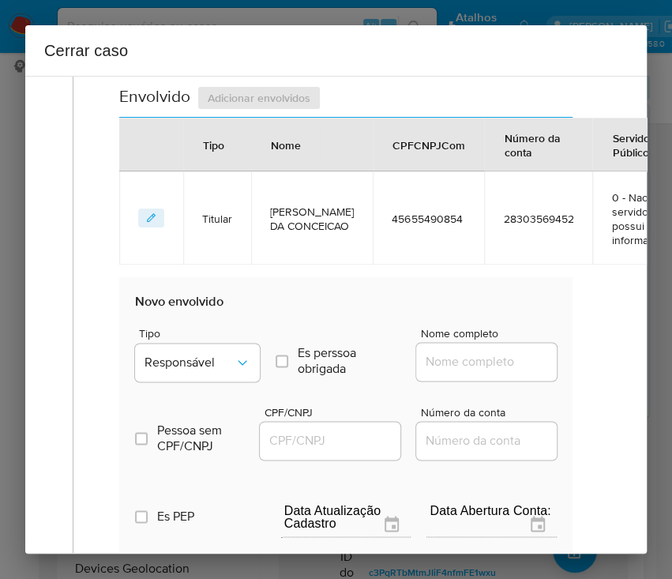
scroll to position [735, 0]
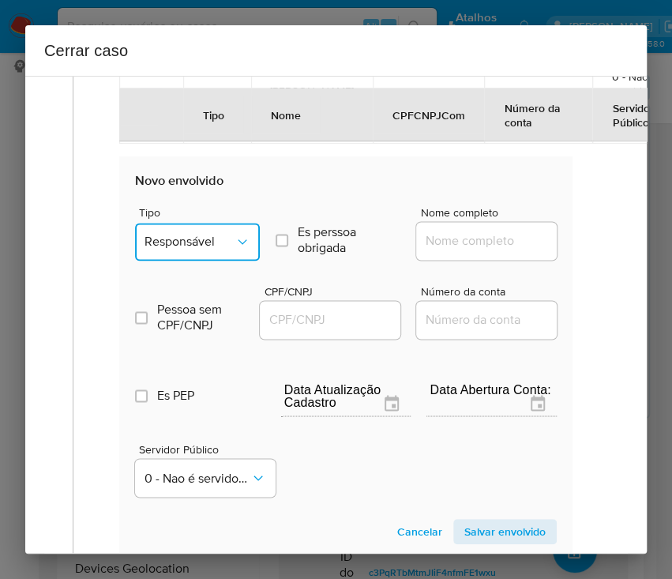
click at [216, 242] on span "Responsável" at bounding box center [190, 242] width 90 height 16
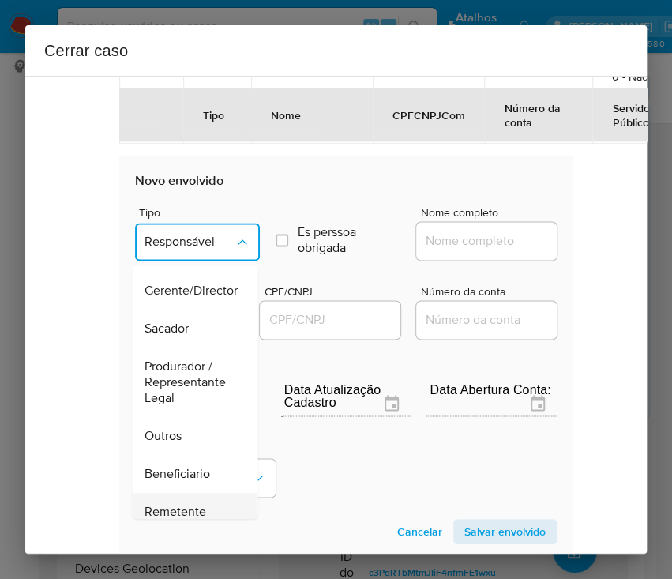
scroll to position [210, 0]
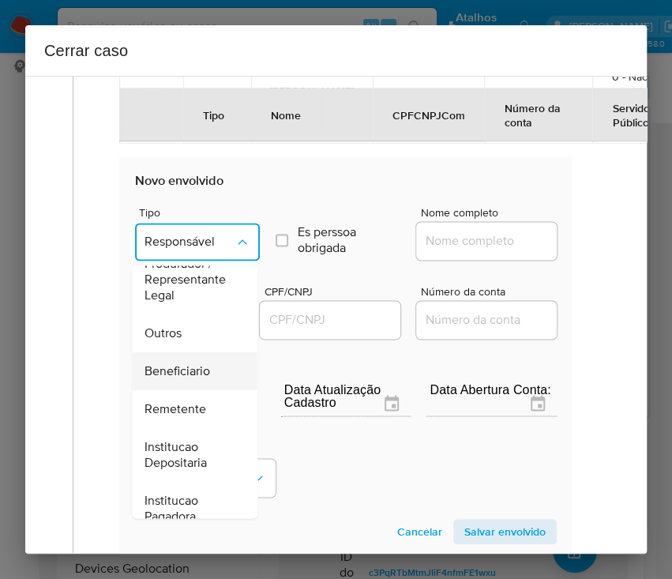
click at [174, 370] on span "Beneficiario" at bounding box center [178, 371] width 66 height 16
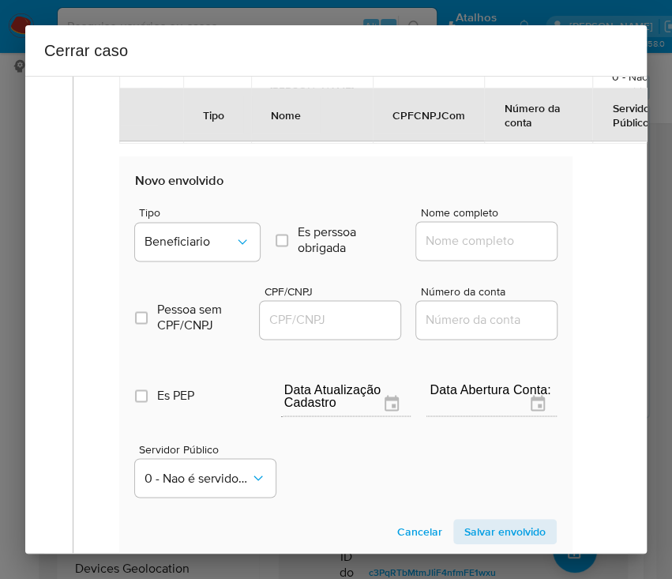
click at [464, 240] on input "Nome completo" at bounding box center [493, 241] width 155 height 21
paste input "Gino Bertozzi Neto, 46411761833"
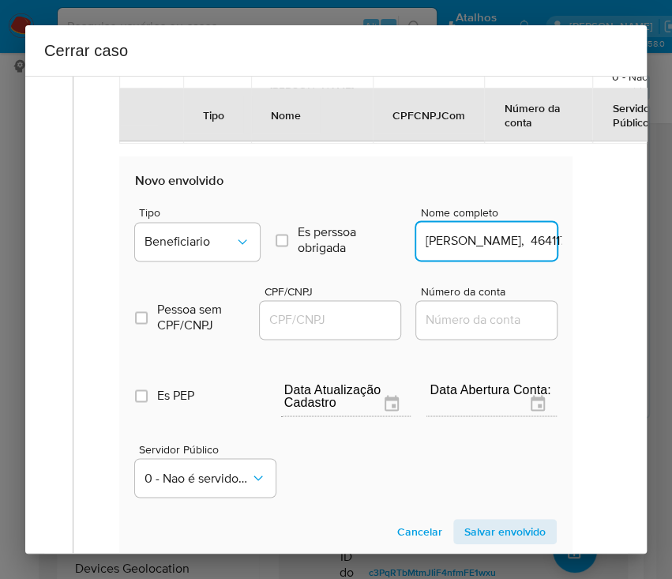
scroll to position [0, 48]
drag, startPoint x: 471, startPoint y: 242, endPoint x: 607, endPoint y: 246, distance: 136.7
click at [607, 246] on div "1 Informação completa Geral Data de início 01/07/2025 Data Fin 01/09/2025 Valor…" at bounding box center [336, 44] width 584 height 1378
type input "Gino Bertozzi Neto"
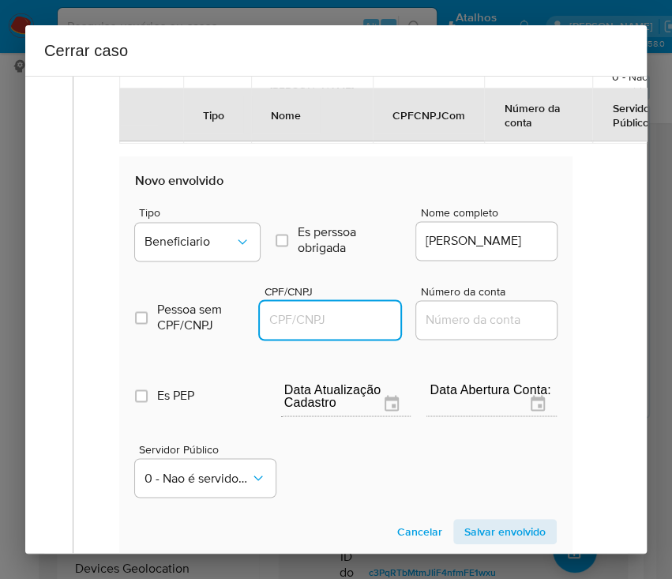
click at [334, 310] on input "CPF/CNPJ" at bounding box center [337, 320] width 155 height 21
paste input "46411761833"
type input "46411761833"
click at [491, 524] on span "Salvar envolvido" at bounding box center [504, 532] width 81 height 22
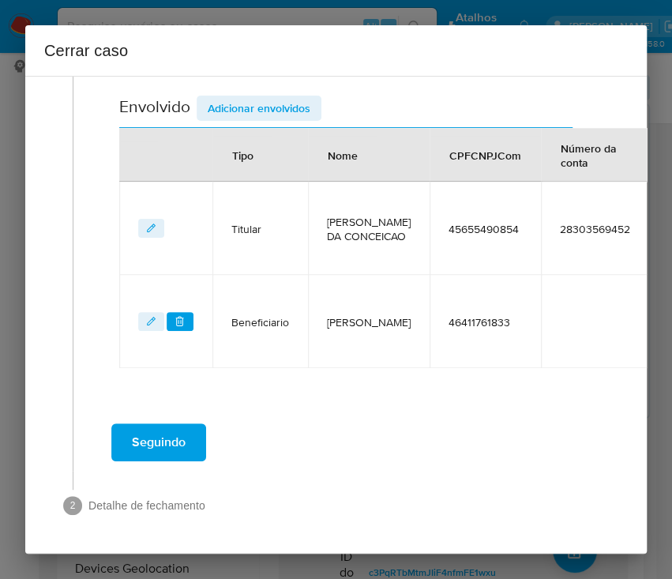
scroll to position [617, 0]
click at [275, 97] on span "Adicionar envolvidos" at bounding box center [259, 108] width 103 height 22
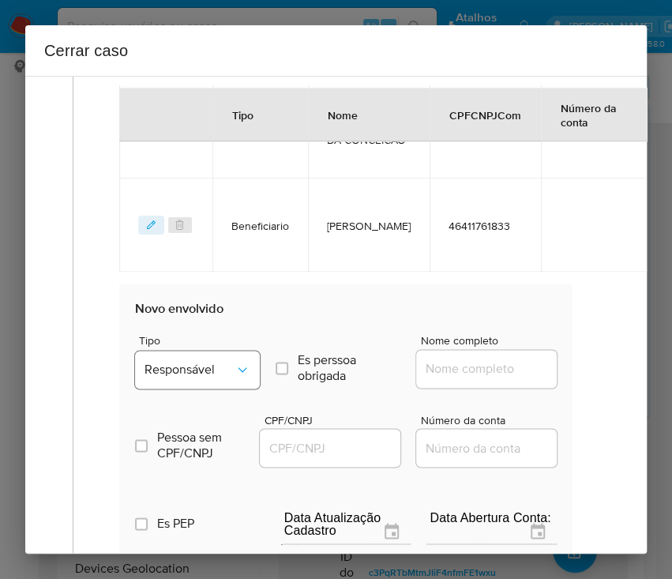
scroll to position [933, 0]
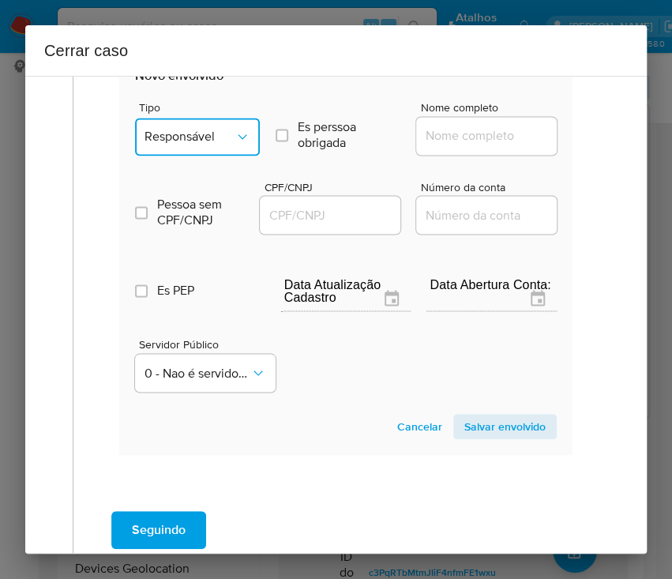
click at [218, 137] on span "Responsável" at bounding box center [190, 137] width 90 height 16
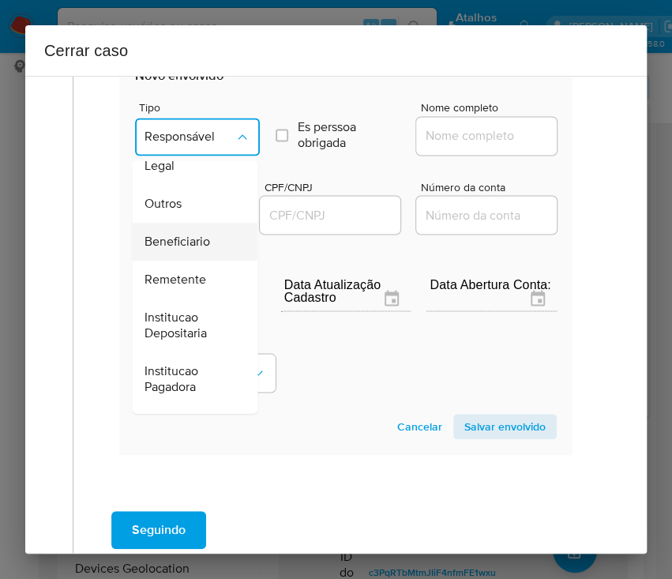
scroll to position [176, 0]
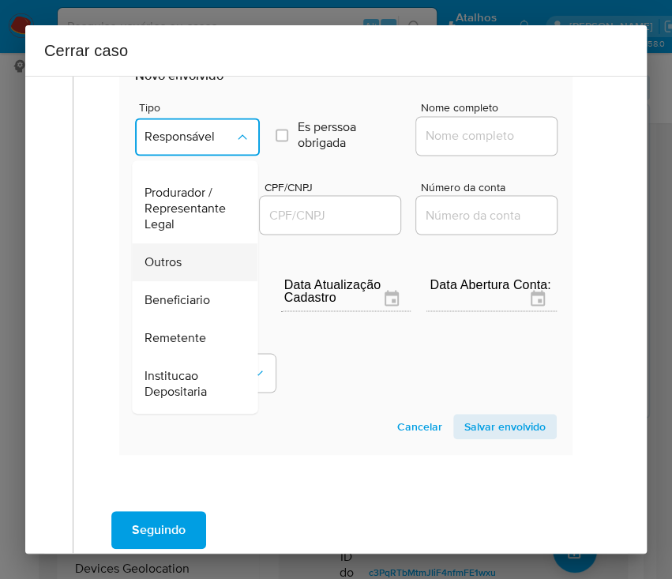
click at [185, 259] on div "Outros" at bounding box center [190, 262] width 91 height 38
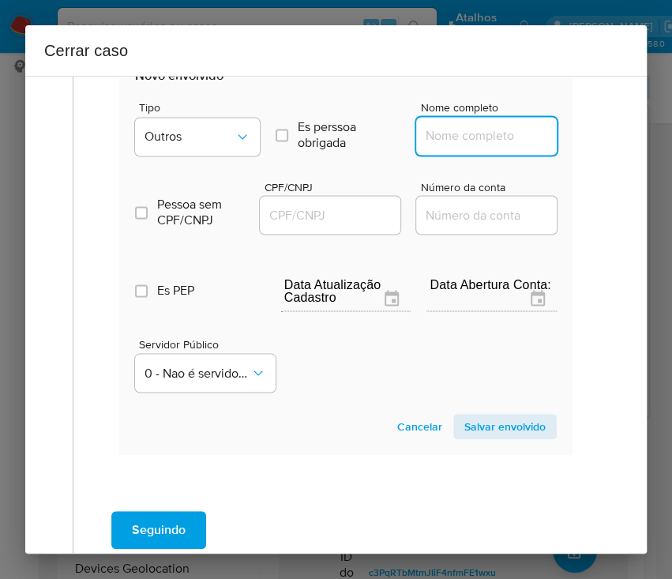
click at [436, 137] on input "Nome completo" at bounding box center [493, 136] width 155 height 21
paste input "Moraes Comercio De Produtos E Acessorios Ltda, 56444436000124"
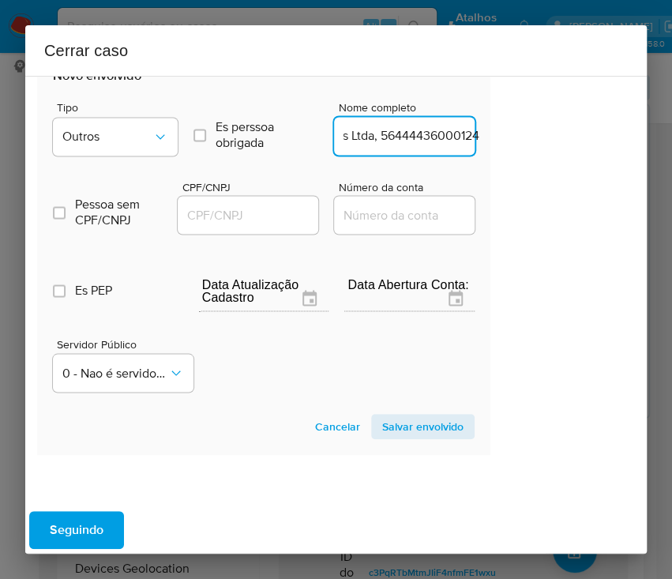
scroll to position [933, 95]
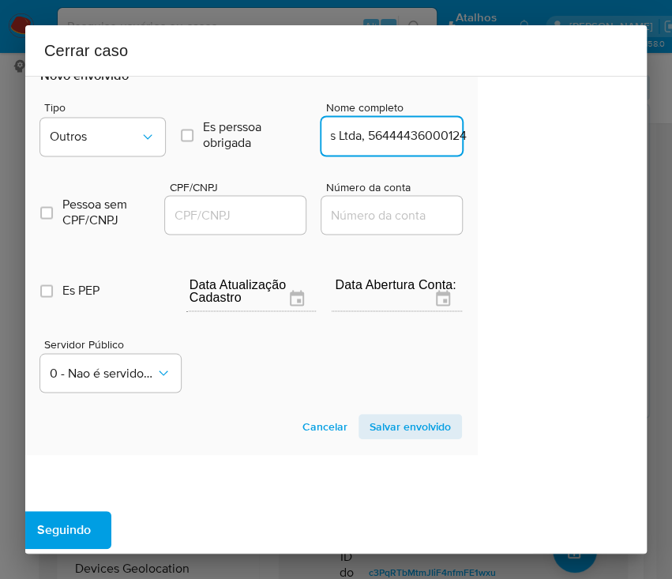
drag, startPoint x: 442, startPoint y: 135, endPoint x: 638, endPoint y: 143, distance: 196.8
click at [638, 143] on div "1 Informação completa Geral Data de início 01/07/2025 Data Fin 01/09/2025 Valor…" at bounding box center [336, 315] width 622 height 478
type input "Moraes Comercio De Produtos E Acessorios Ltda"
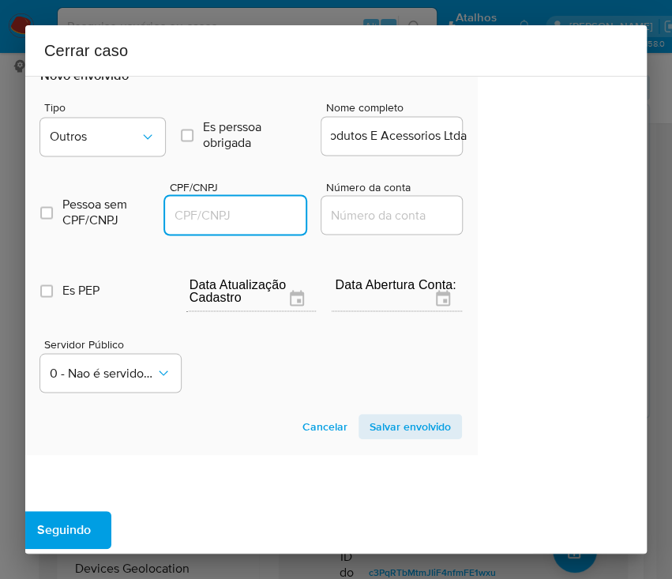
scroll to position [0, 0]
click at [285, 220] on input "CPF/CNPJ" at bounding box center [242, 215] width 155 height 21
paste input "56444436000124"
type input "56444436000124"
click at [397, 408] on section "Novo envolvido Tipo Outros Es perssoa obrigada Is PObrigada Nome completo Morae…" at bounding box center [250, 253] width 453 height 404
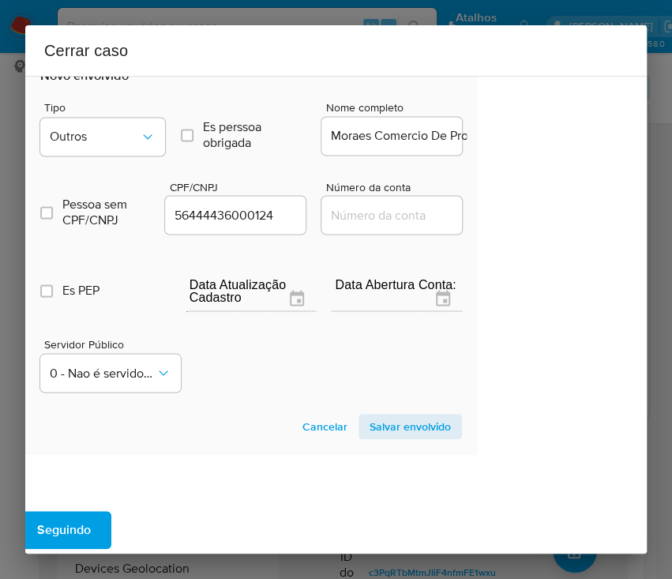
click at [403, 418] on span "Salvar envolvido" at bounding box center [410, 426] width 81 height 22
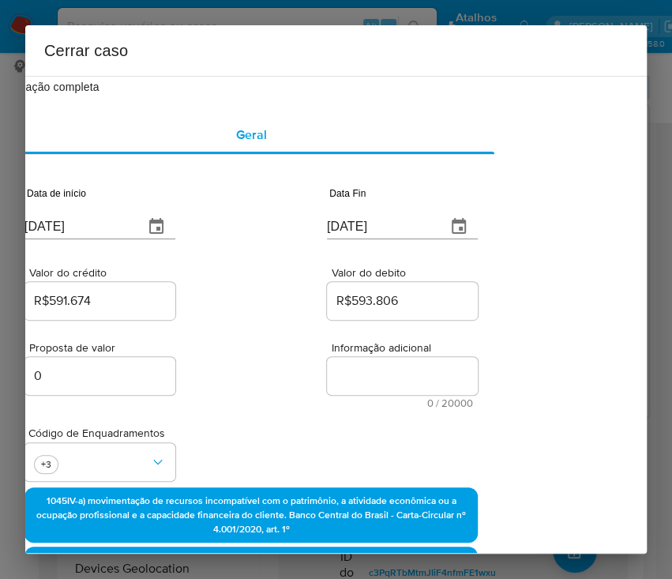
scroll to position [0, 95]
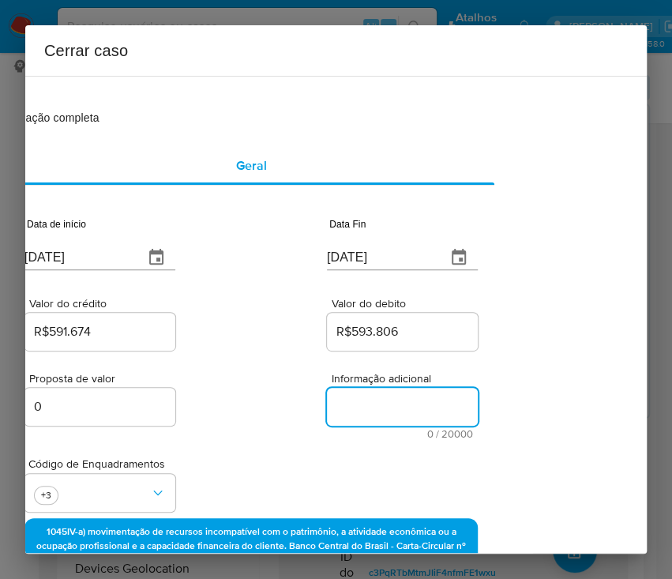
click at [356, 411] on textarea "Informação adicional" at bounding box center [402, 407] width 151 height 38
paste textarea "nformações do Cliente Angelina Moraes da Conceição, CPF 45655490854, 27 anos, r…"
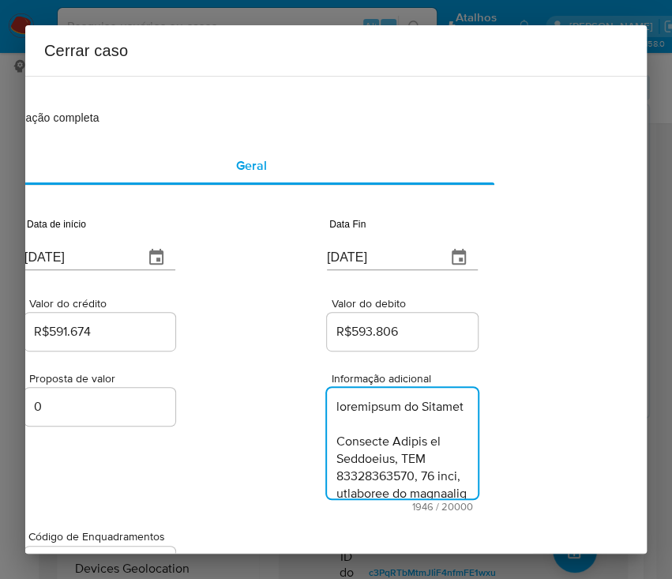
type textarea "nformações do Cliente Angelina Moraes da Conceição, CPF 45655490854, 27 anos, r…"
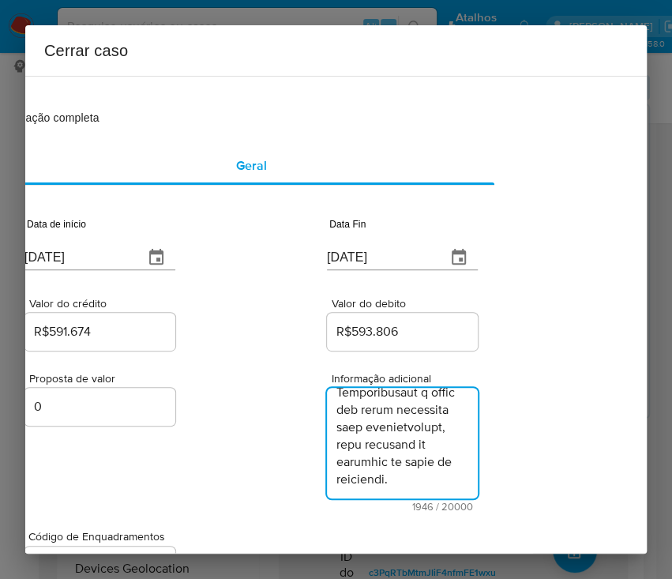
click at [274, 468] on div "Proposta de valor 0 Informação adicional 1946 / 20000 18054 caracteres restantes" at bounding box center [250, 433] width 453 height 158
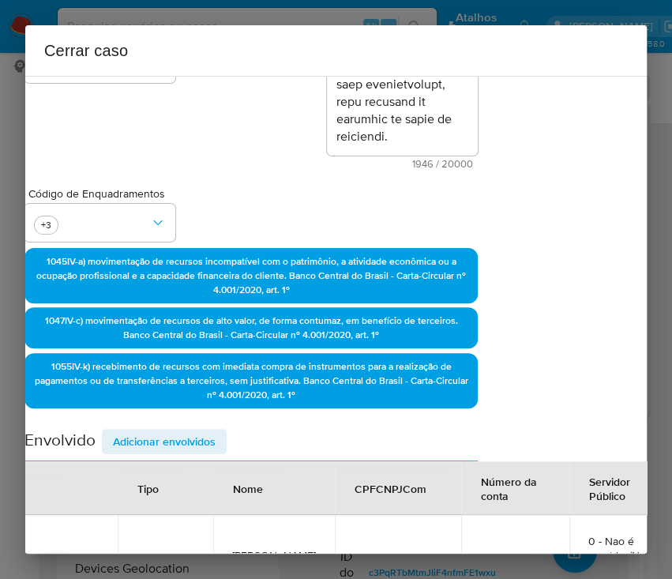
scroll to position [797, 95]
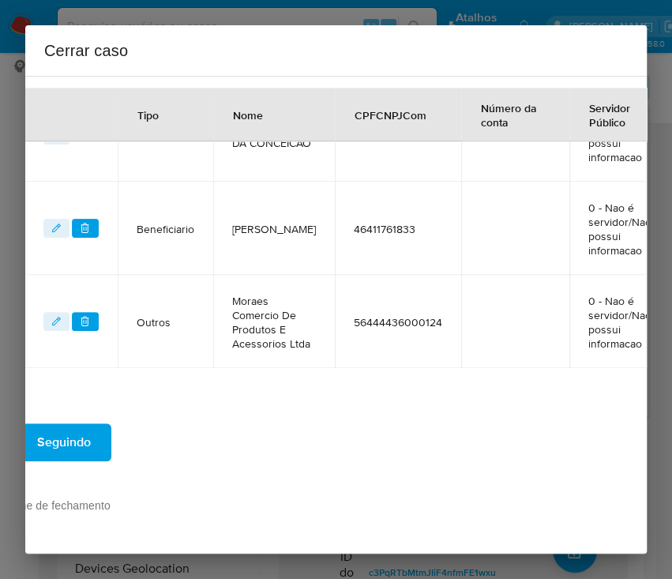
click at [87, 434] on span "Seguindo" at bounding box center [64, 442] width 54 height 35
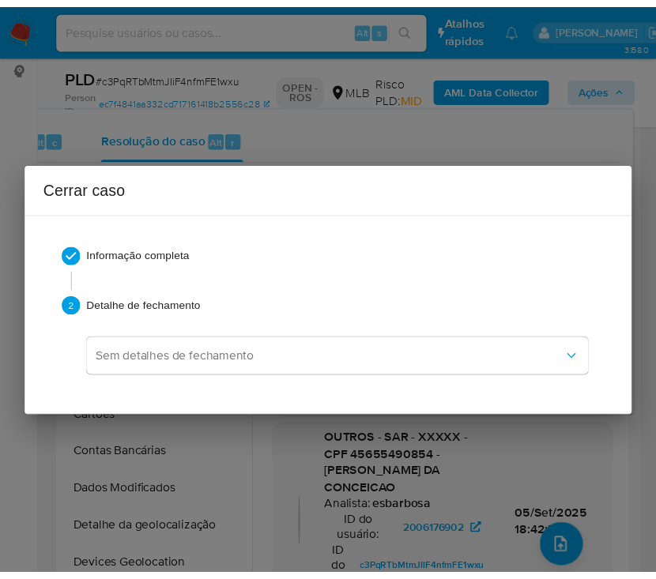
scroll to position [2307, 0]
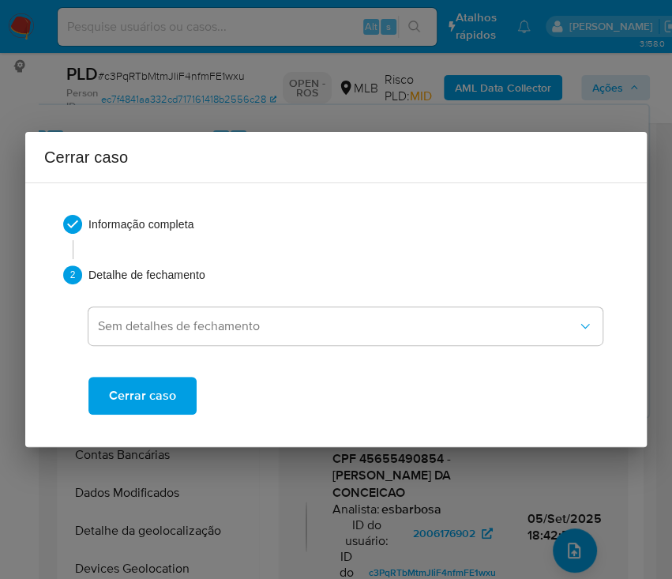
click at [162, 393] on span "Cerrar caso" at bounding box center [142, 395] width 67 height 35
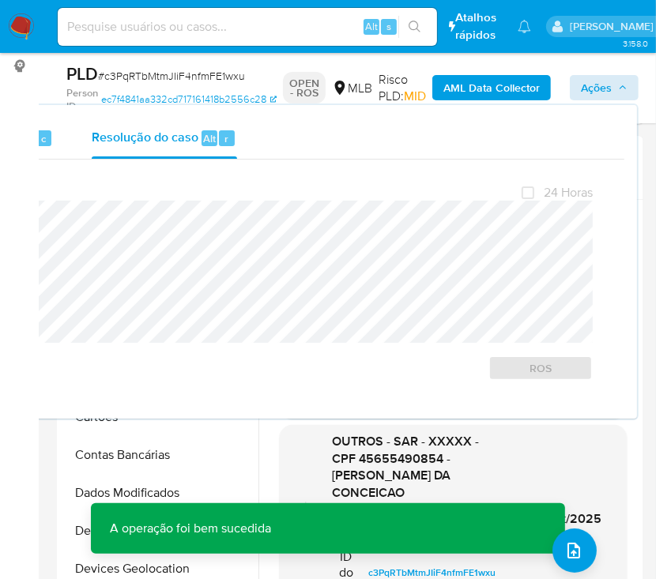
click at [167, 71] on span "# c3PqRTbMtmJIiF4nfmFE1wxu" at bounding box center [171, 76] width 147 height 16
copy div "PLD # c3PqRTbMtmJIiF4nfmFE1wxu"
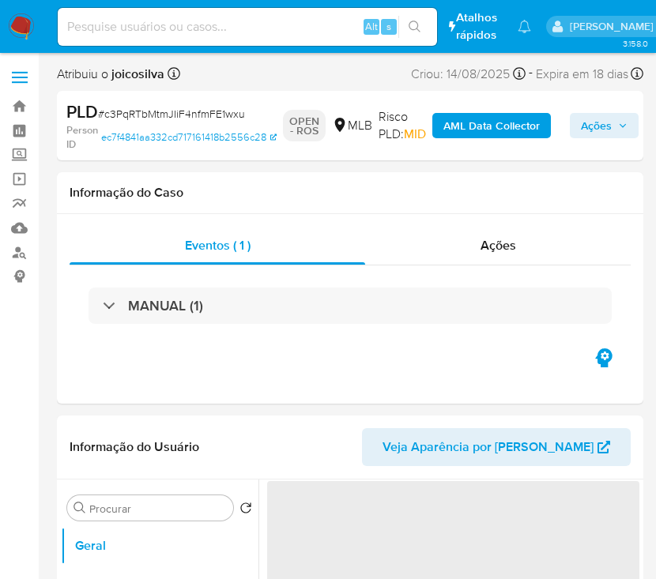
select select "10"
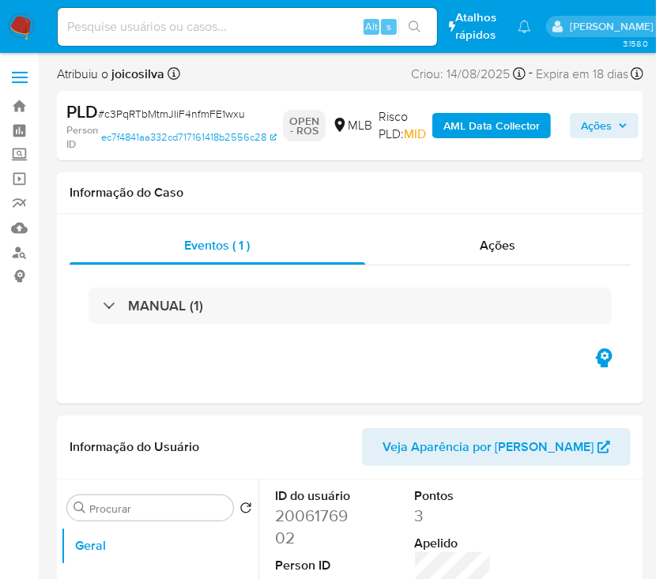
click at [36, 26] on nav "Pausado Ver notificaciones Alt s Atalhos rápidos Presiona las siguientes teclas…" at bounding box center [328, 26] width 656 height 53
click at [13, 31] on img at bounding box center [21, 26] width 27 height 27
click at [22, 24] on img at bounding box center [21, 26] width 27 height 27
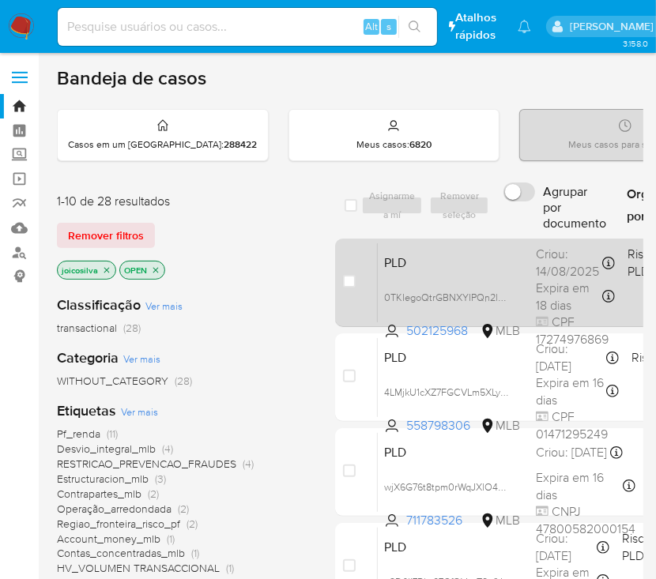
click at [471, 271] on span "PLD" at bounding box center [453, 261] width 139 height 21
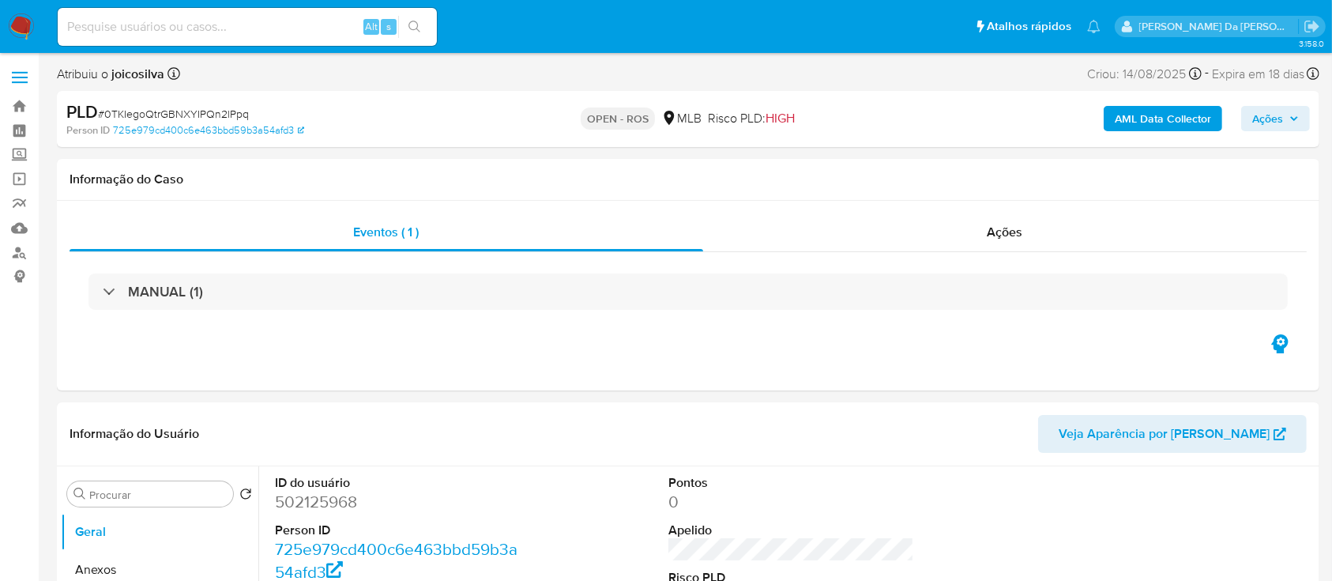
select select "10"
click at [175, 110] on span "# 0TKIegoQtrGBNXYIPQn2lPpq" at bounding box center [173, 114] width 151 height 16
copy span "0TKIegoQtrGBNXYIPQn2lPpq"
